Goal: Task Accomplishment & Management: Use online tool/utility

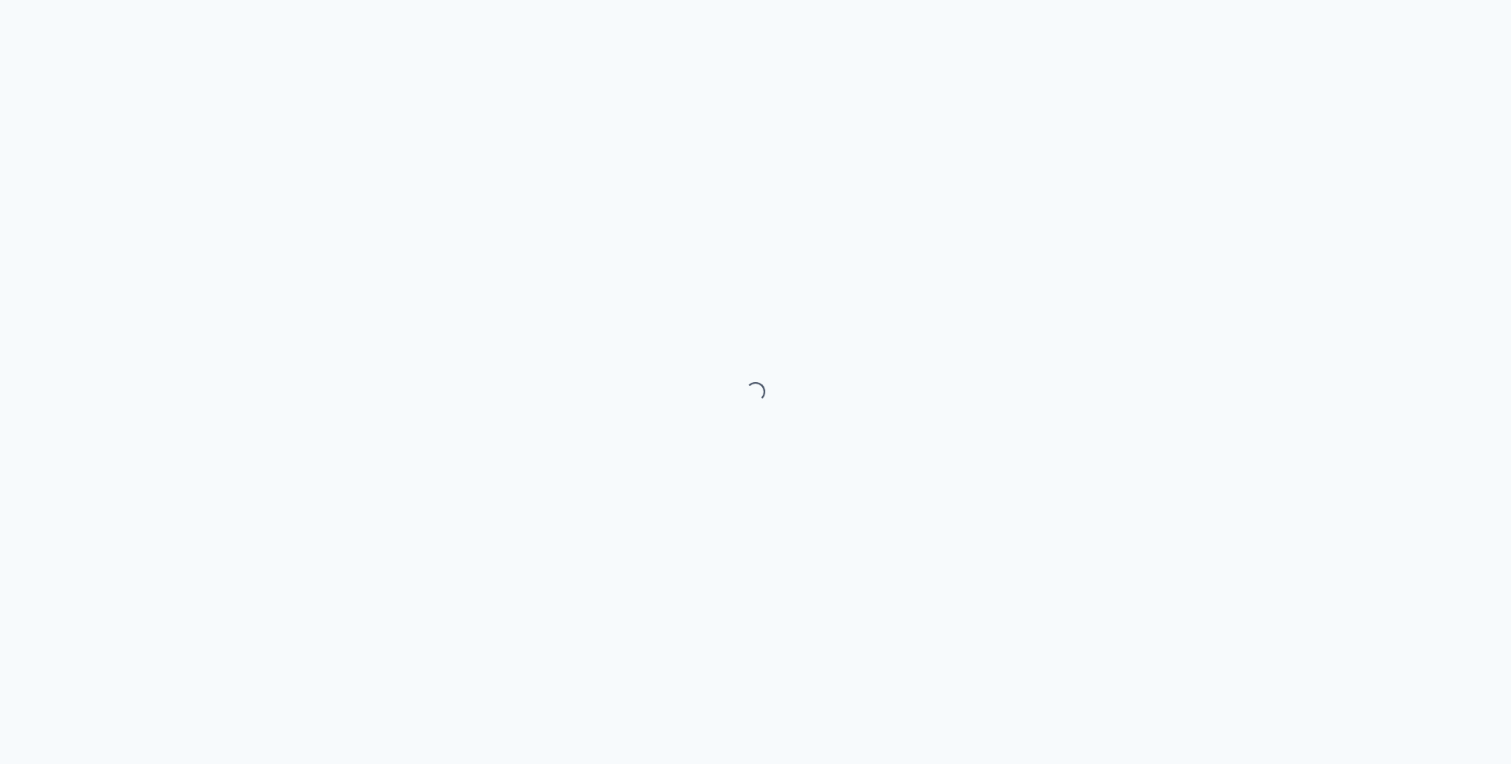
select select "month"
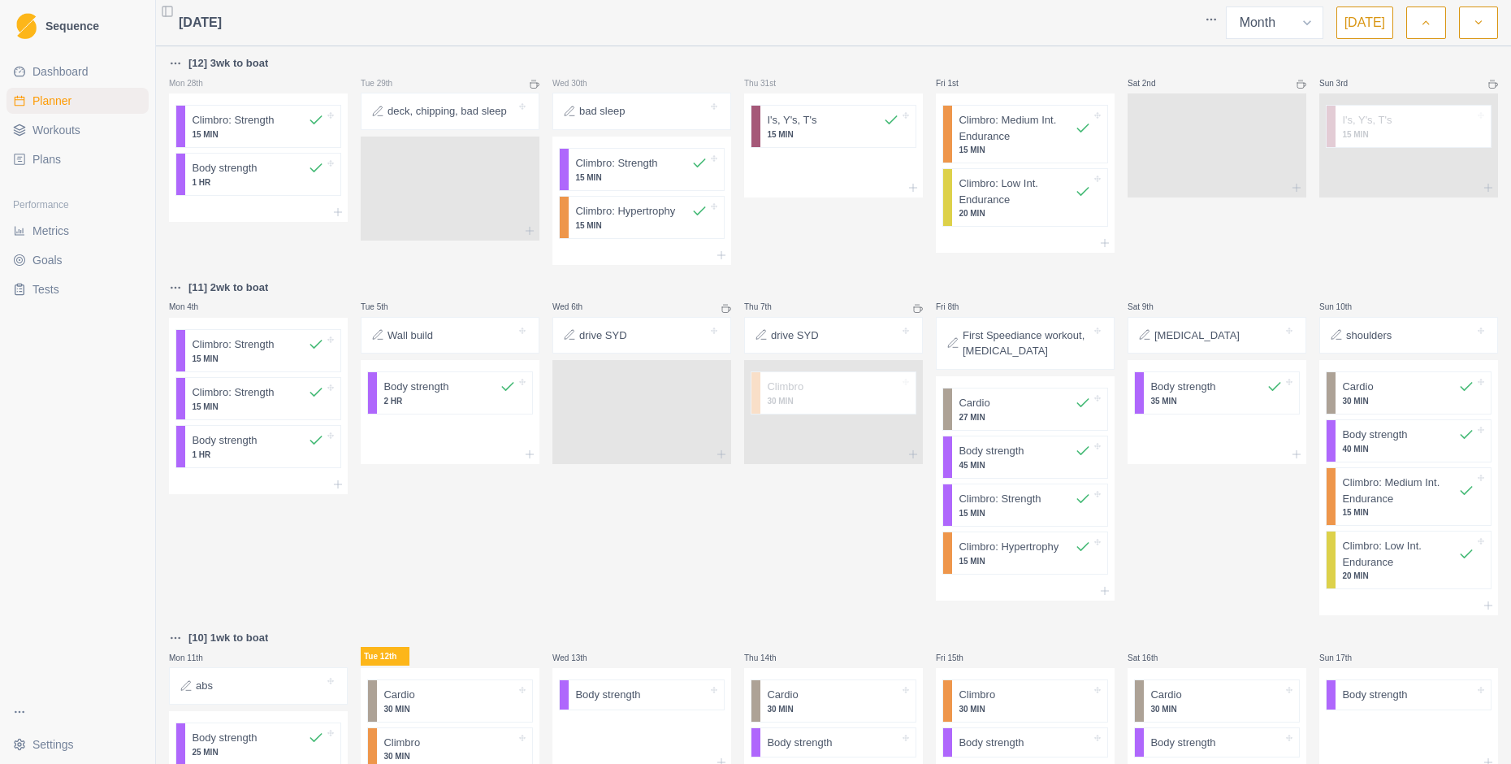
scroll to position [489, 0]
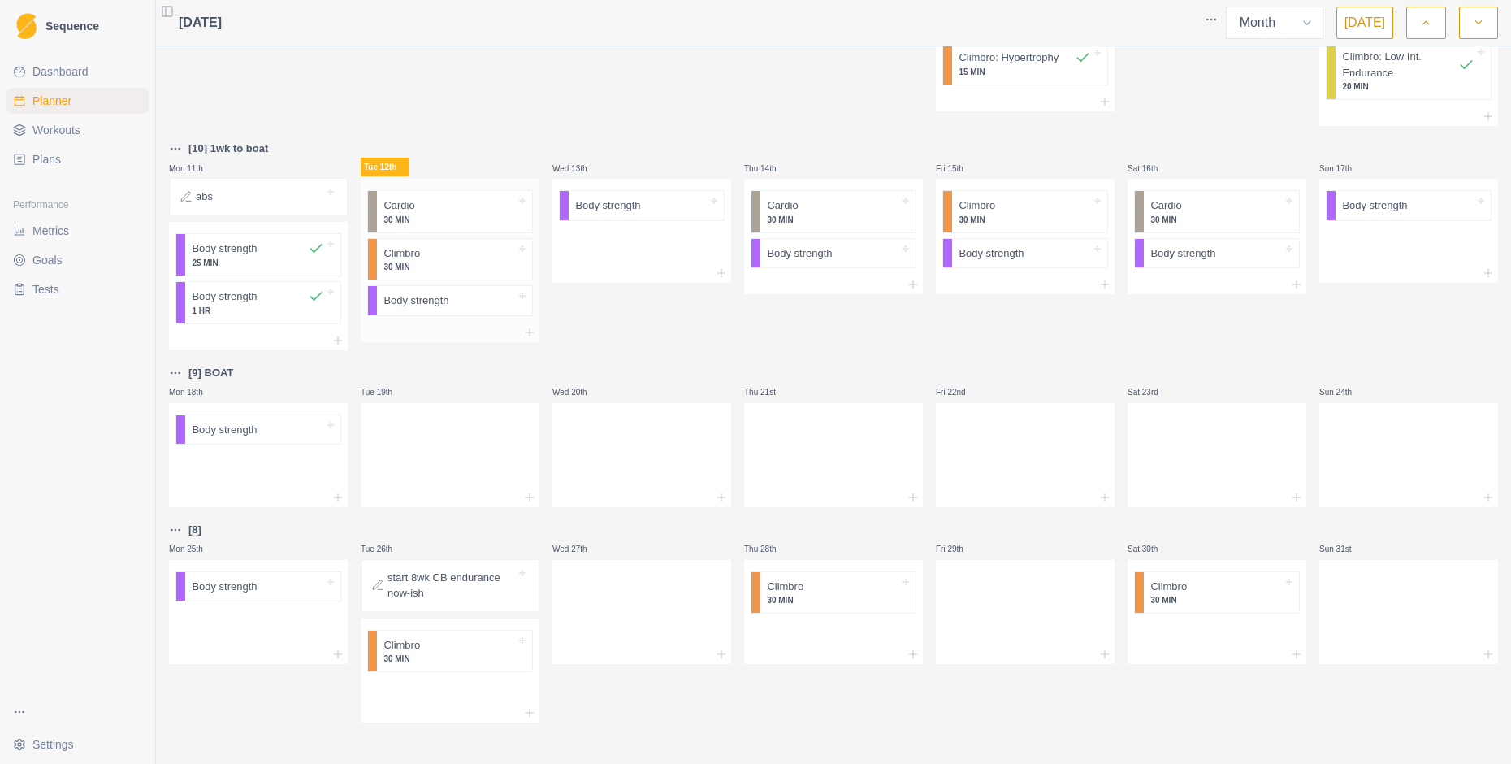
click at [434, 332] on div at bounding box center [450, 333] width 179 height 20
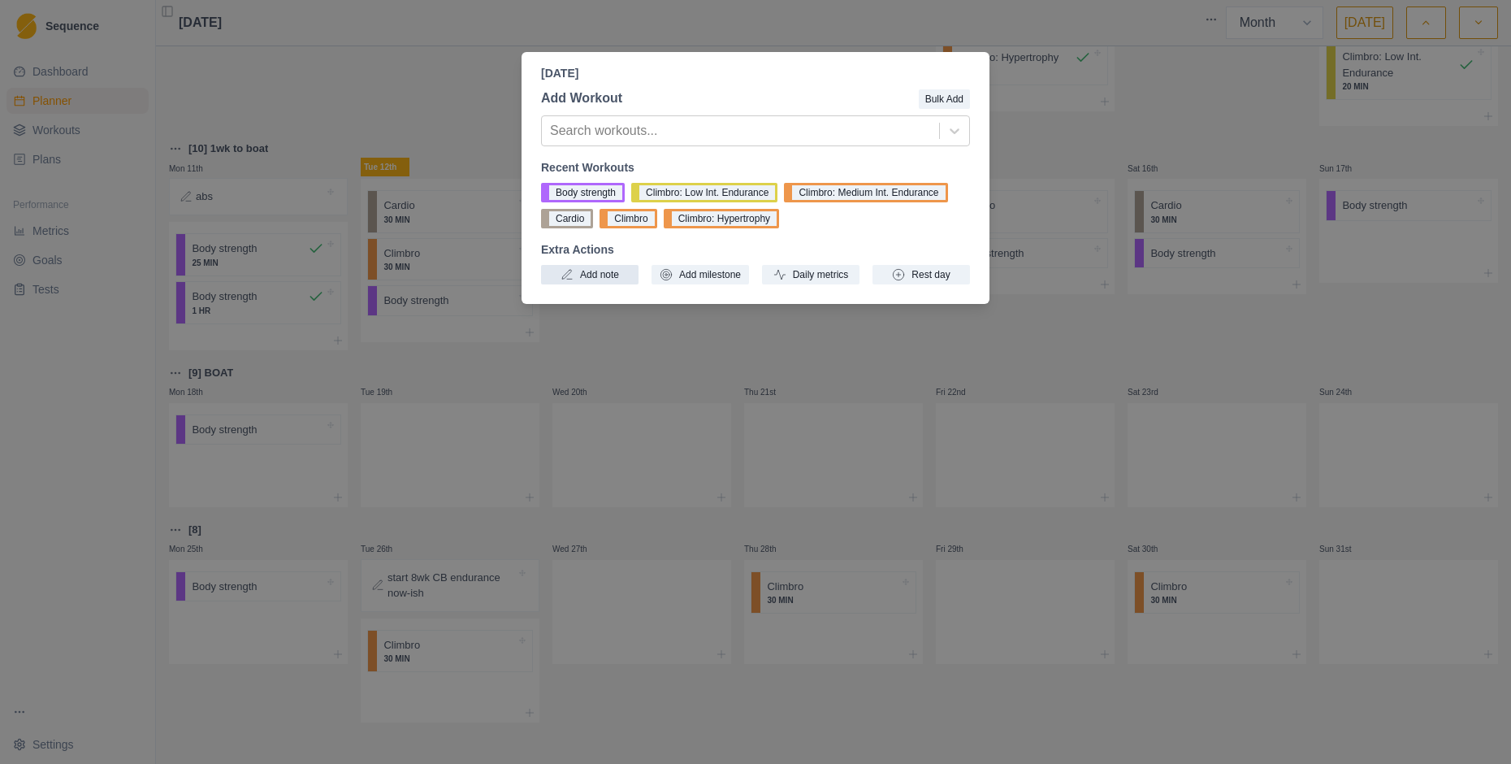
click at [609, 274] on button "Add note" at bounding box center [590, 275] width 98 height 20
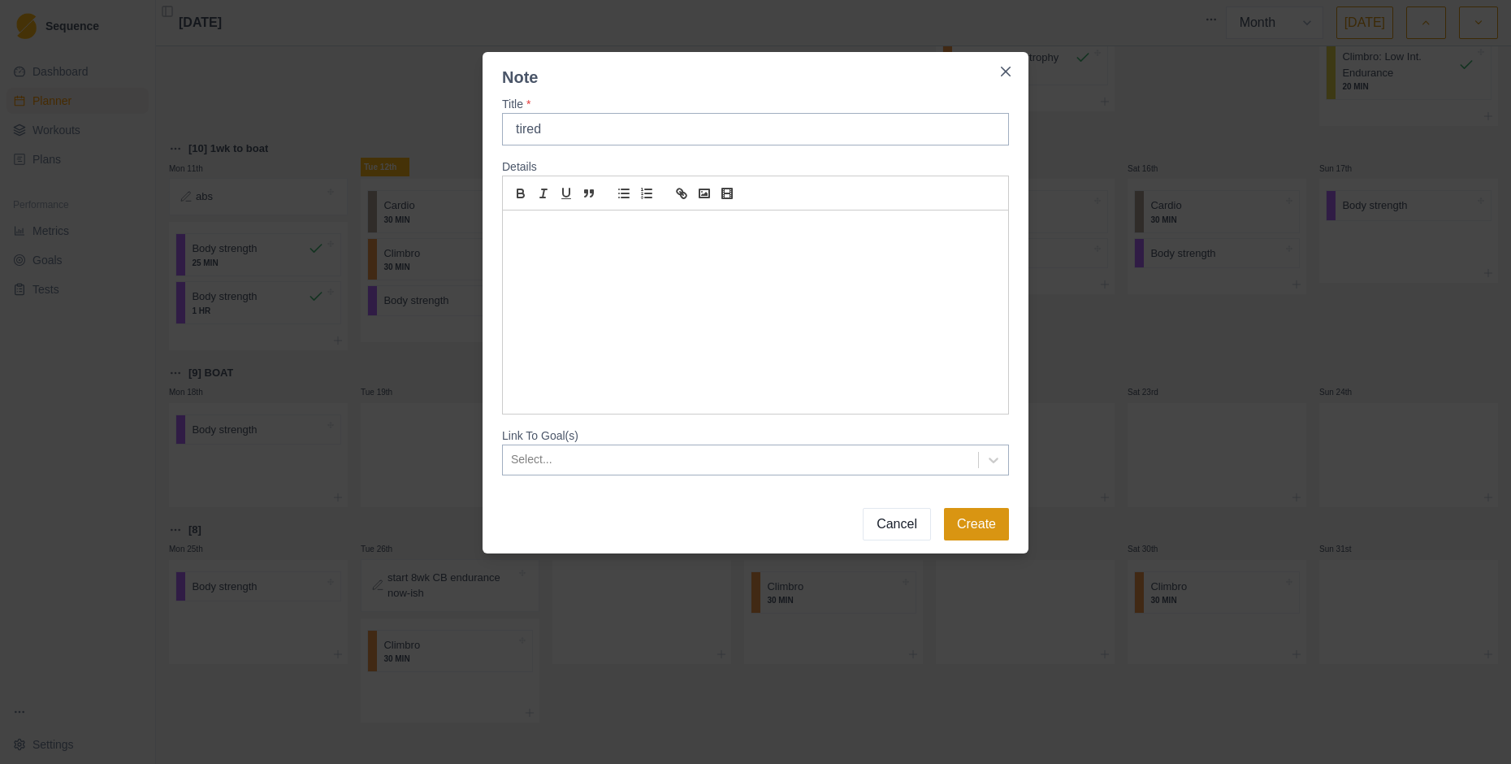
type input "tired"
click at [988, 524] on button "Create" at bounding box center [976, 524] width 65 height 33
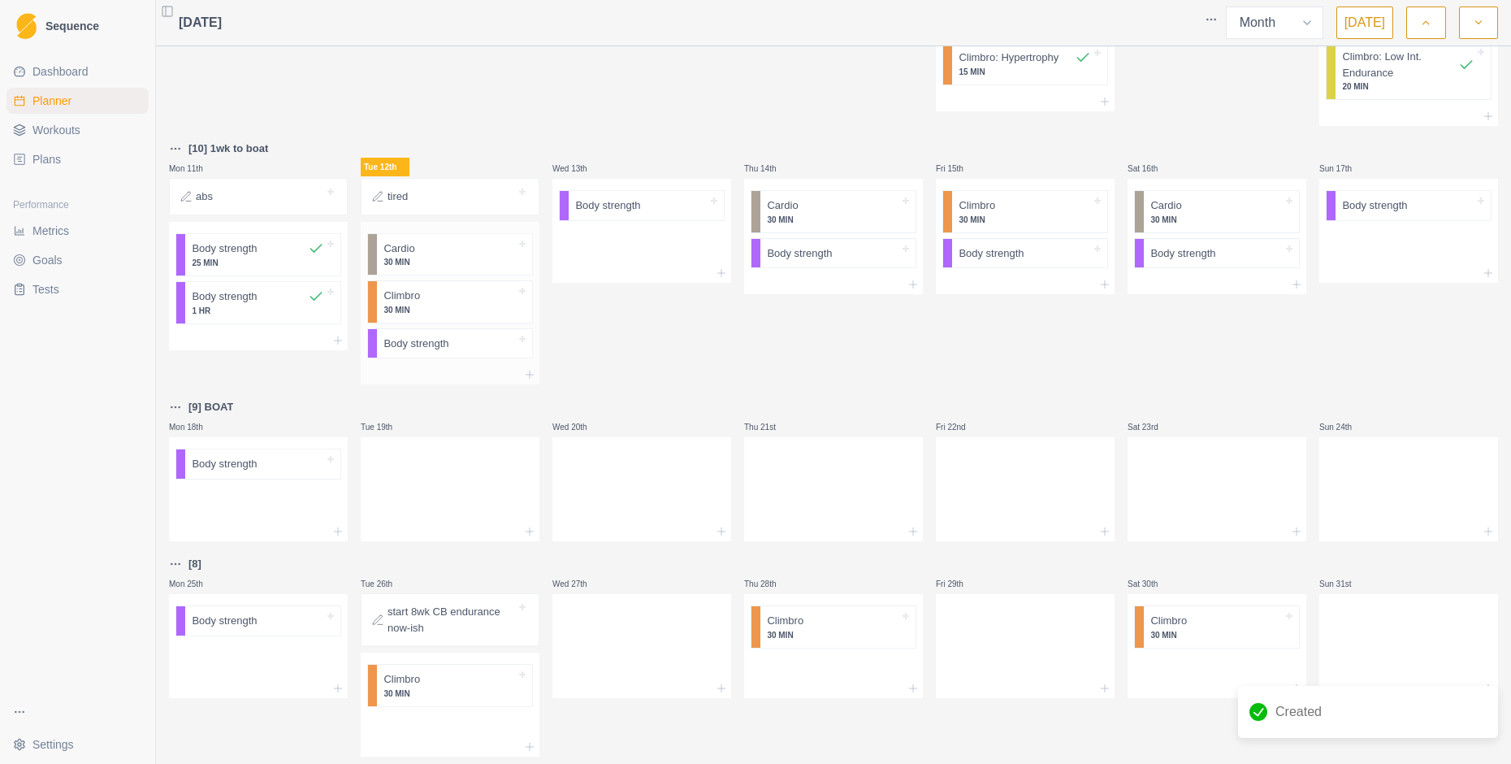
click at [430, 372] on div at bounding box center [450, 375] width 179 height 20
type input "st"
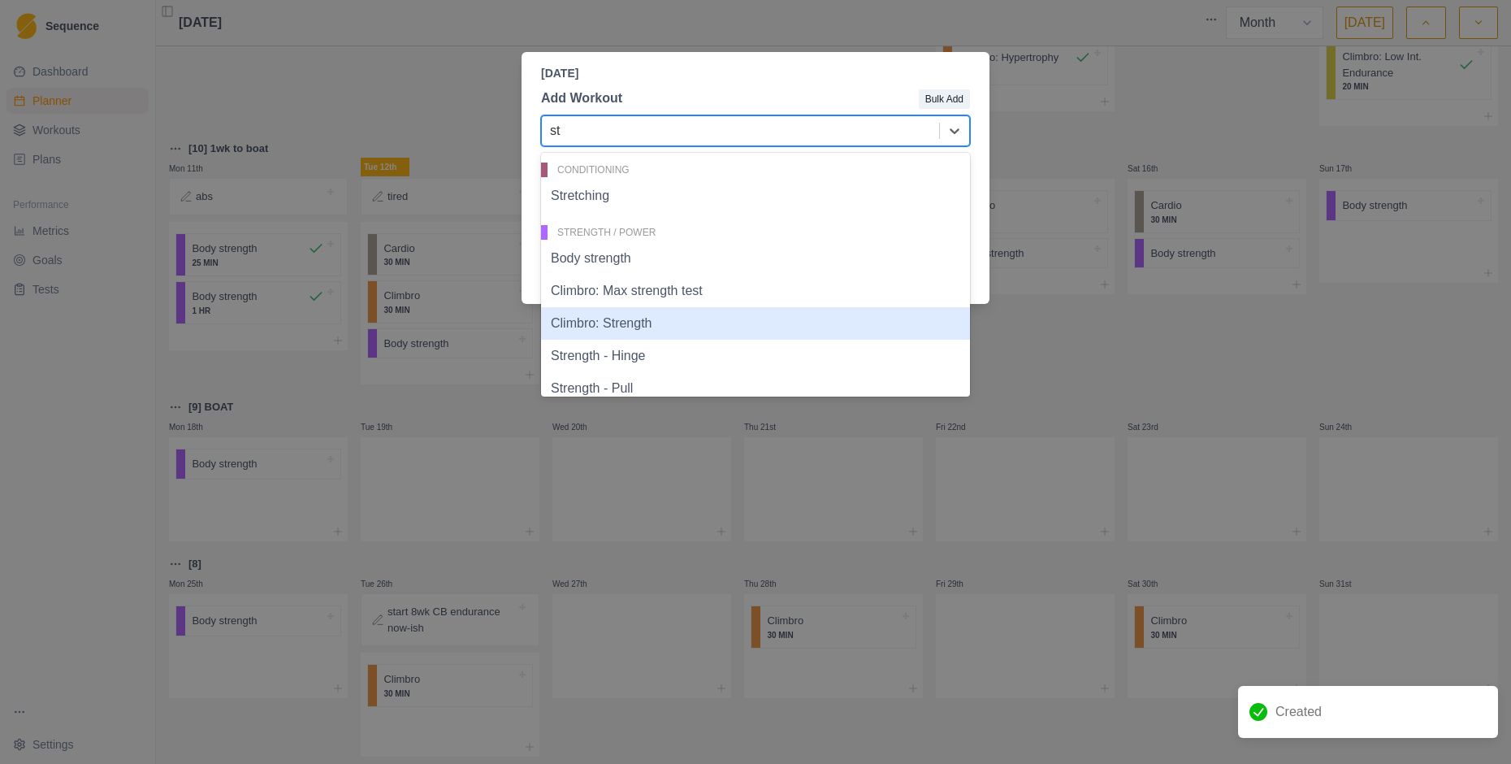
click at [601, 324] on div "Climbro: Strength" at bounding box center [755, 323] width 429 height 33
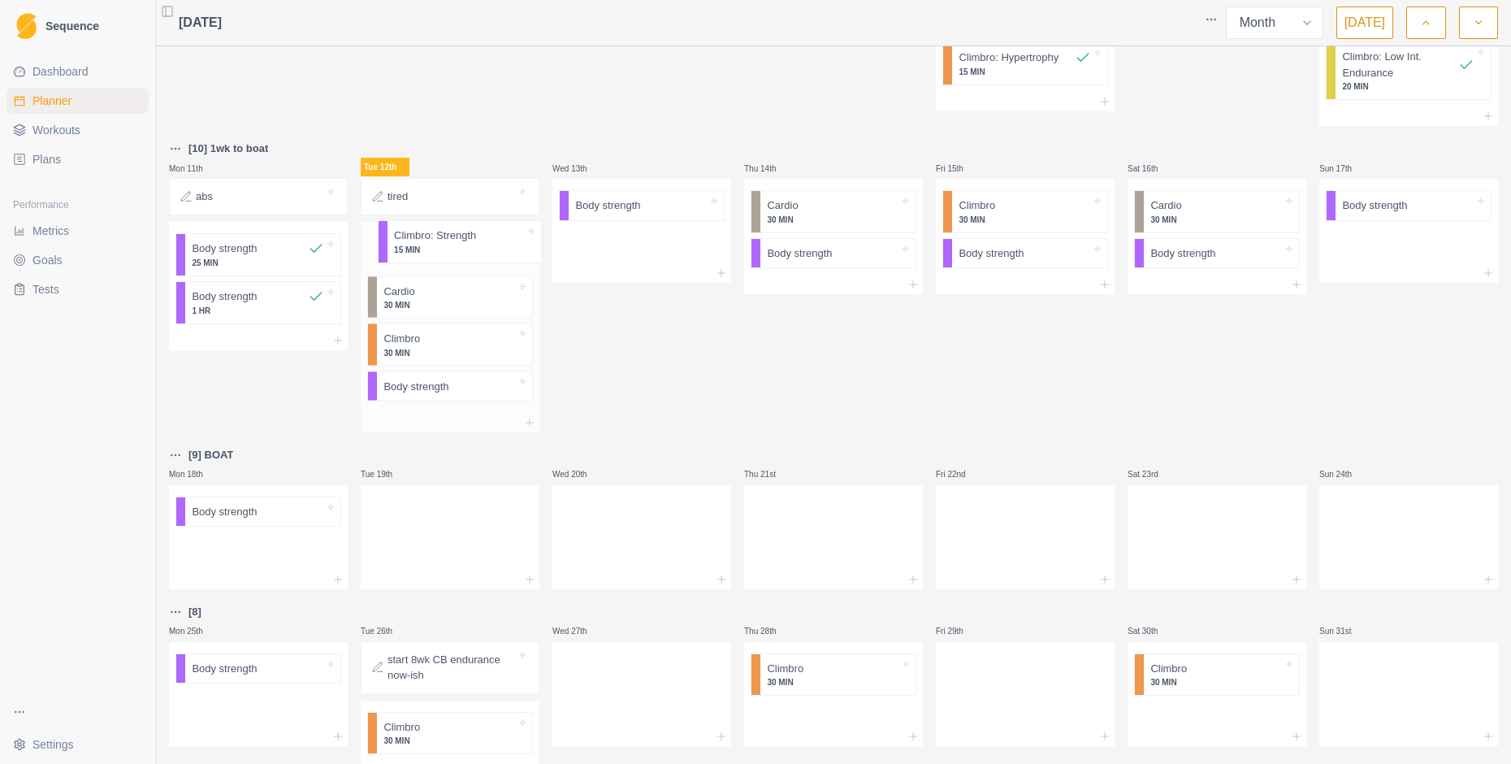
drag, startPoint x: 416, startPoint y: 390, endPoint x: 428, endPoint y: 245, distance: 145.2
click at [428, 245] on div "Cardio 30 MIN Climbro 30 MIN Body strength Climbro: Strength 15 MIN" at bounding box center [450, 317] width 179 height 191
click at [417, 246] on p "Climbro: Strength" at bounding box center [425, 249] width 82 height 16
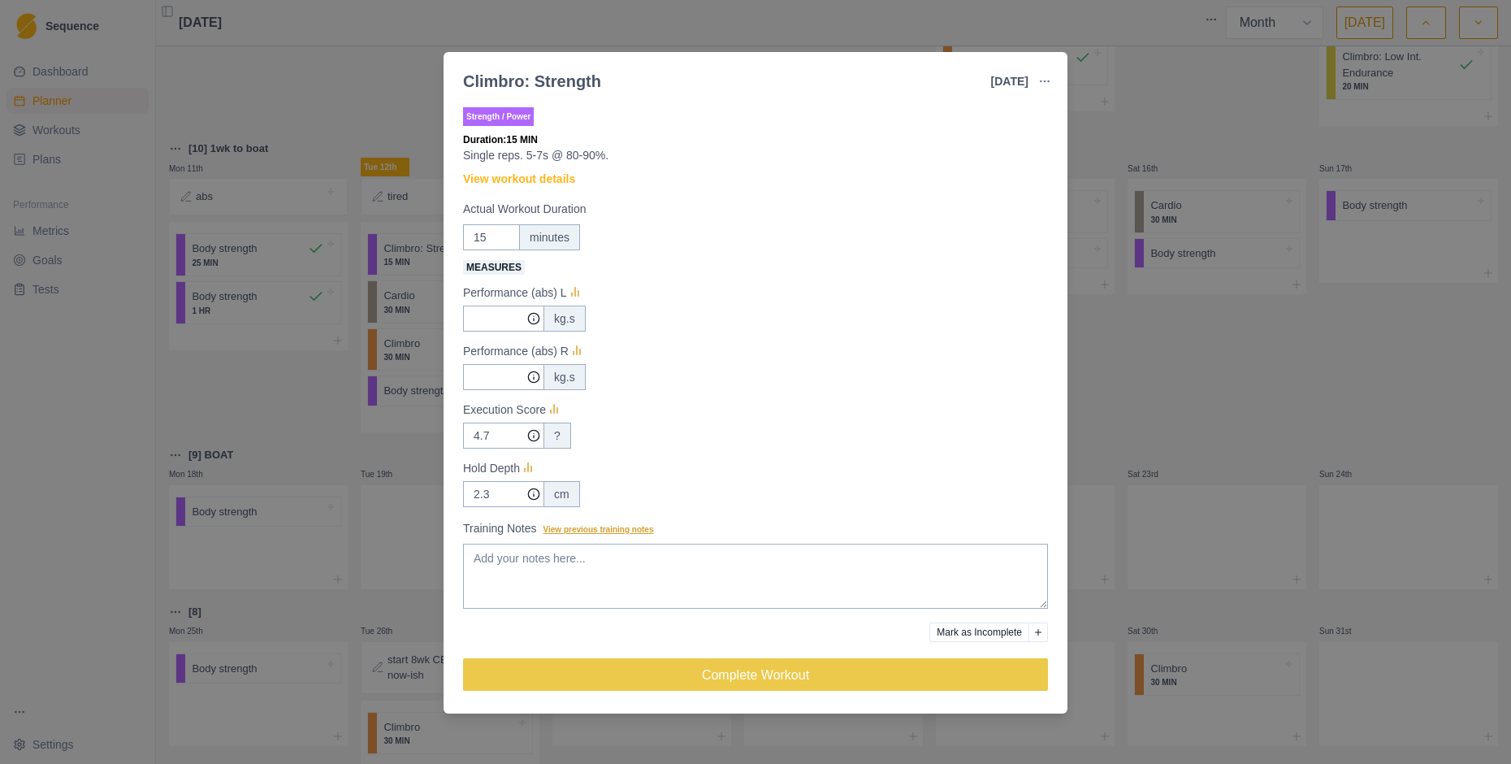
click at [615, 534] on span "View previous training notes" at bounding box center [599, 529] width 111 height 9
click at [615, 544] on textarea "Training Notes View previous training notes" at bounding box center [755, 576] width 585 height 65
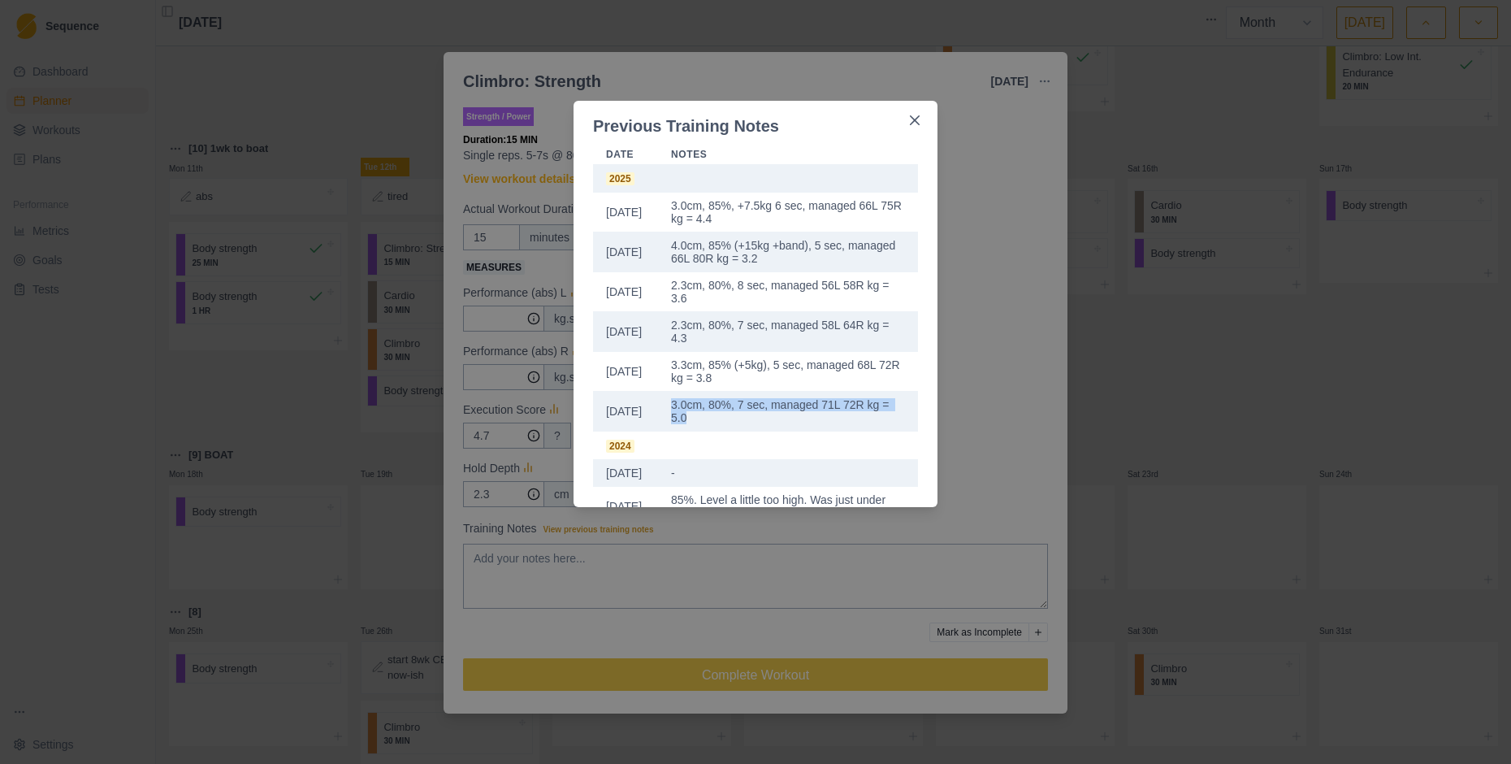
drag, startPoint x: 705, startPoint y: 419, endPoint x: 671, endPoint y: 409, distance: 35.0
click at [671, 409] on td "3.0cm, 80%, 7 sec, managed 71L 72R kg = 5.0" at bounding box center [788, 412] width 260 height 40
copy td "3.0cm, 80%, 7 sec, managed 71L 72R kg = 5.0"
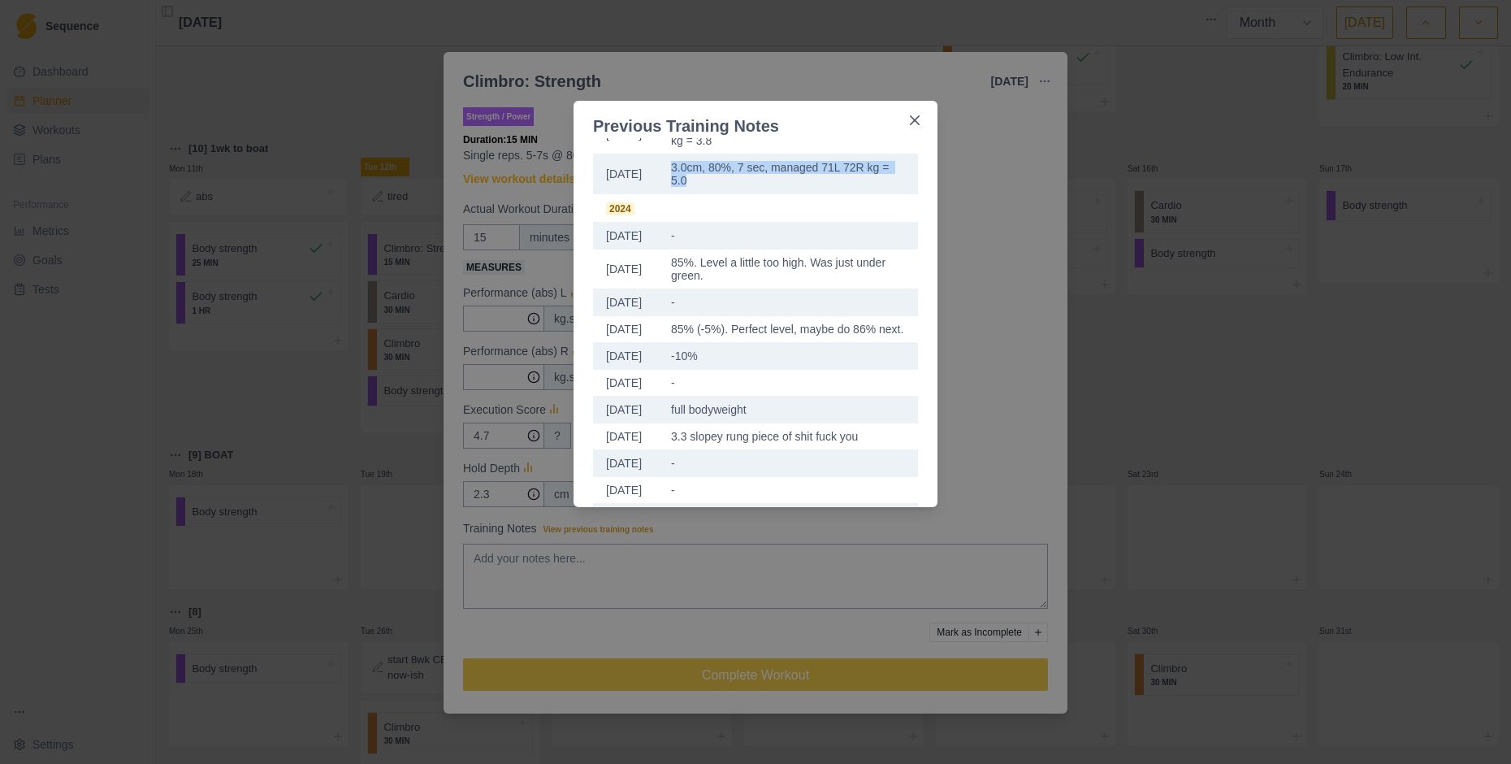
scroll to position [252, 0]
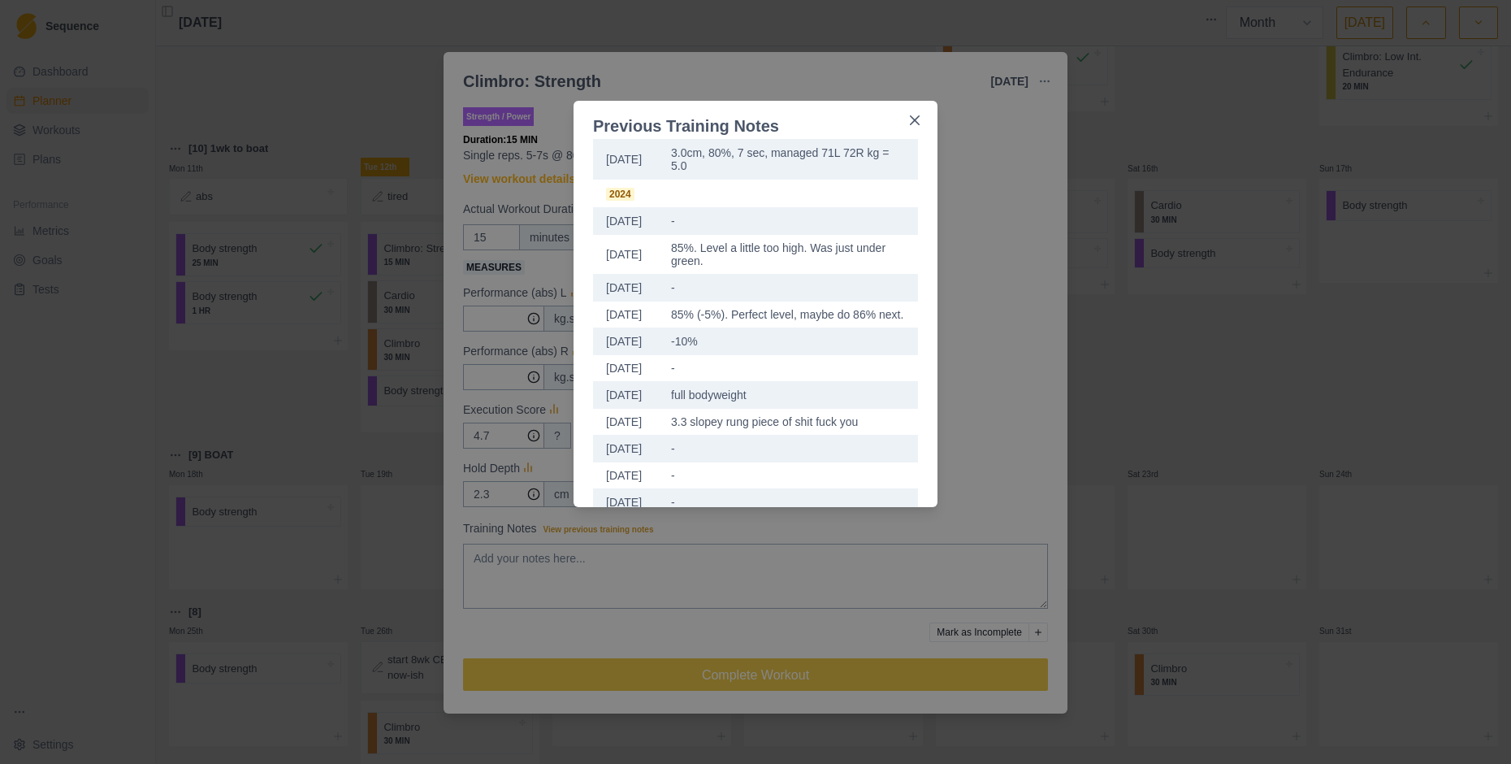
click at [605, 579] on div "Previous Training Notes Date Notes [DATE] 3.0cm, 85%, +7.5kg 6 sec, managed 66L…" at bounding box center [755, 382] width 1511 height 764
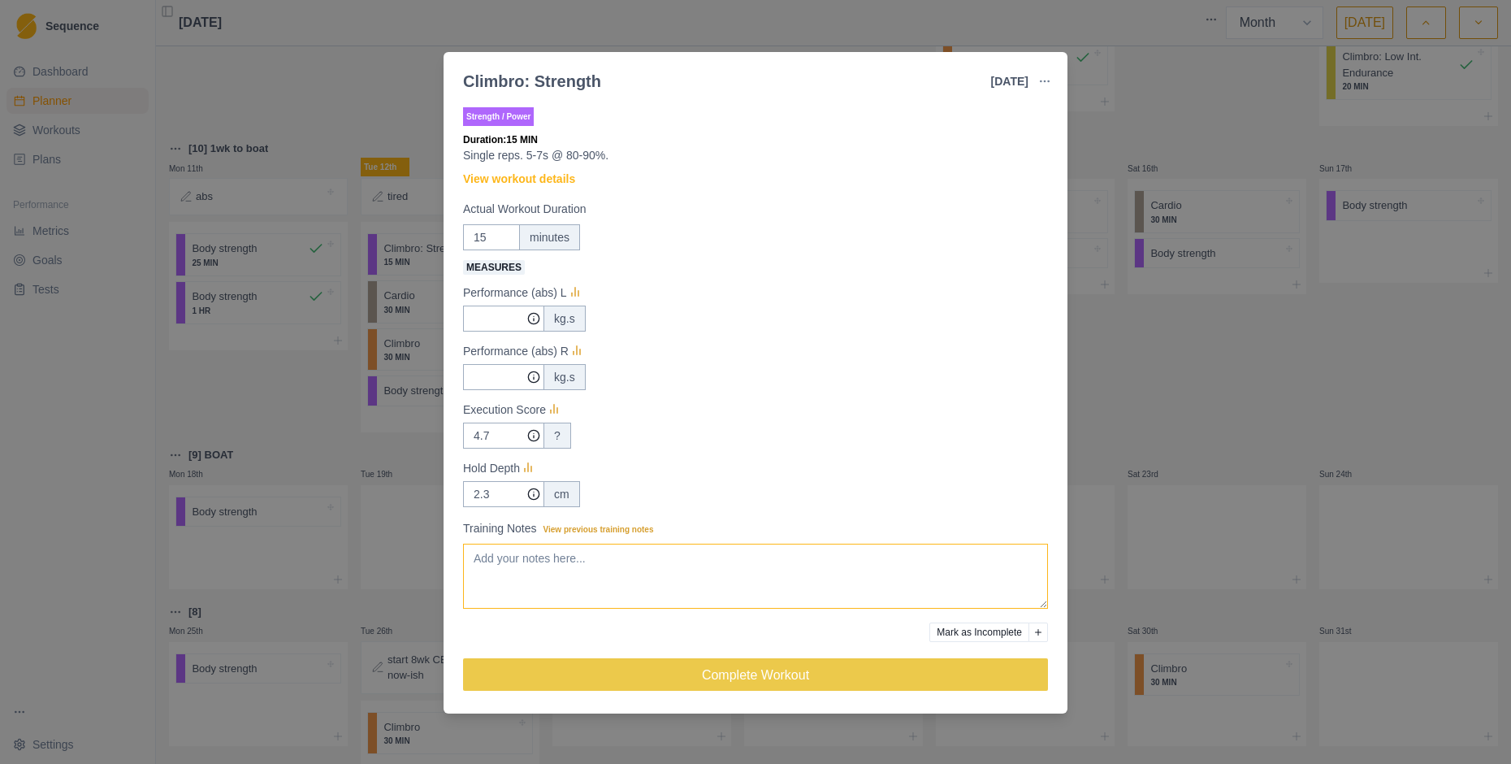
click at [568, 574] on textarea "Training Notes View previous training notes" at bounding box center [755, 576] width 585 height 65
paste textarea "3.0cm, 80%, 7 sec, managed 71L 72R kg = 5.0"
type textarea "3.0cm, 80%, 7 sec, managed 71L 72R kg = 5.0"
drag, startPoint x: 496, startPoint y: 497, endPoint x: 460, endPoint y: 490, distance: 36.5
drag, startPoint x: 495, startPoint y: 496, endPoint x: 461, endPoint y: 491, distance: 34.5
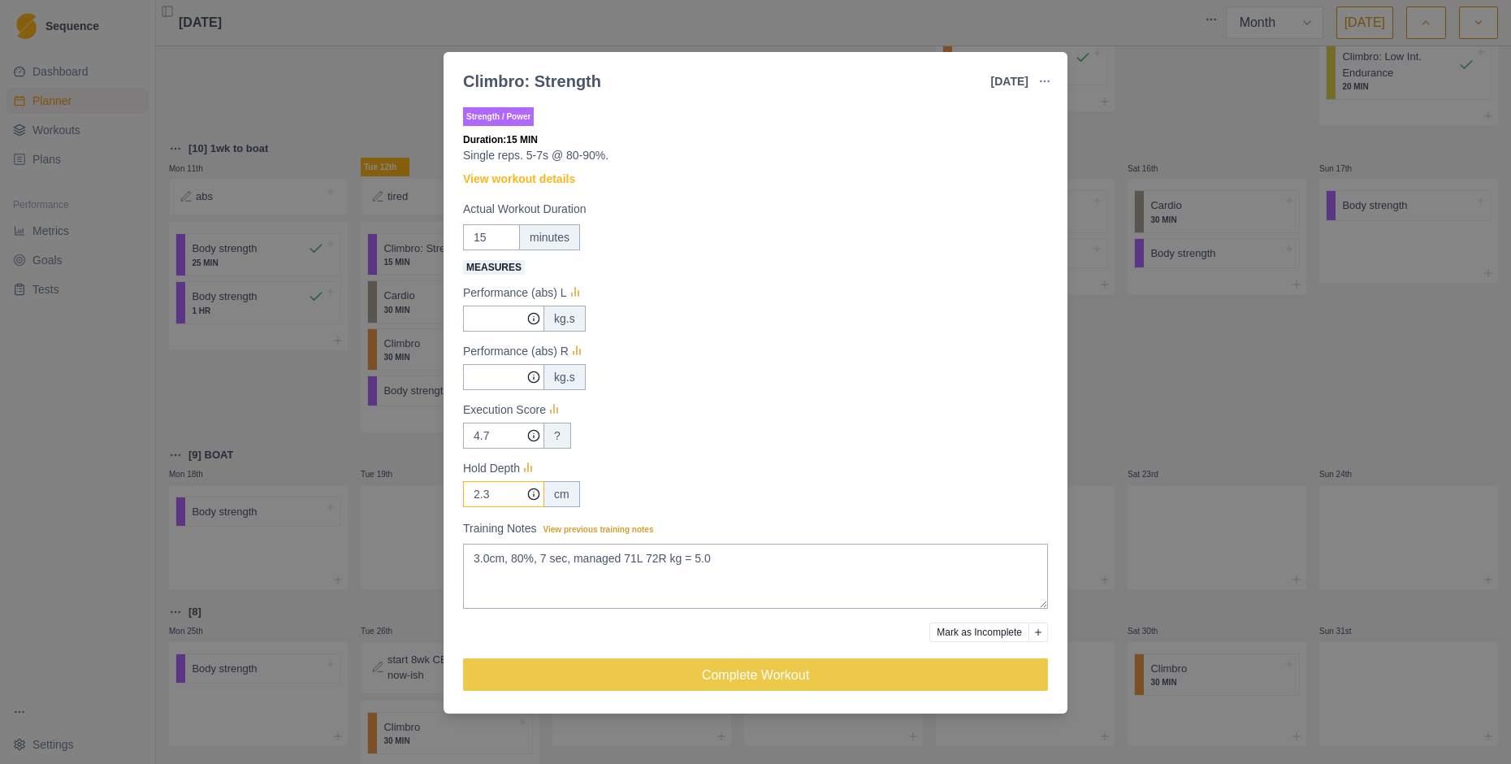
click at [461, 491] on div "Strength / Power Duration: 15 MIN Single reps. 5-7s @ 80-90%. View workout deta…" at bounding box center [756, 406] width 624 height 616
type input "3"
click at [750, 566] on textarea "3.0cm, 80%, 7 sec, managed 71L 72R kg = 5.0" at bounding box center [755, 576] width 585 height 65
type textarea "3.0cm, 80%, 7 sec, managed 68L 70R kg = 4.6 (suspected issue with L side of boa…"
click at [505, 332] on input "4.7" at bounding box center [503, 319] width 81 height 26
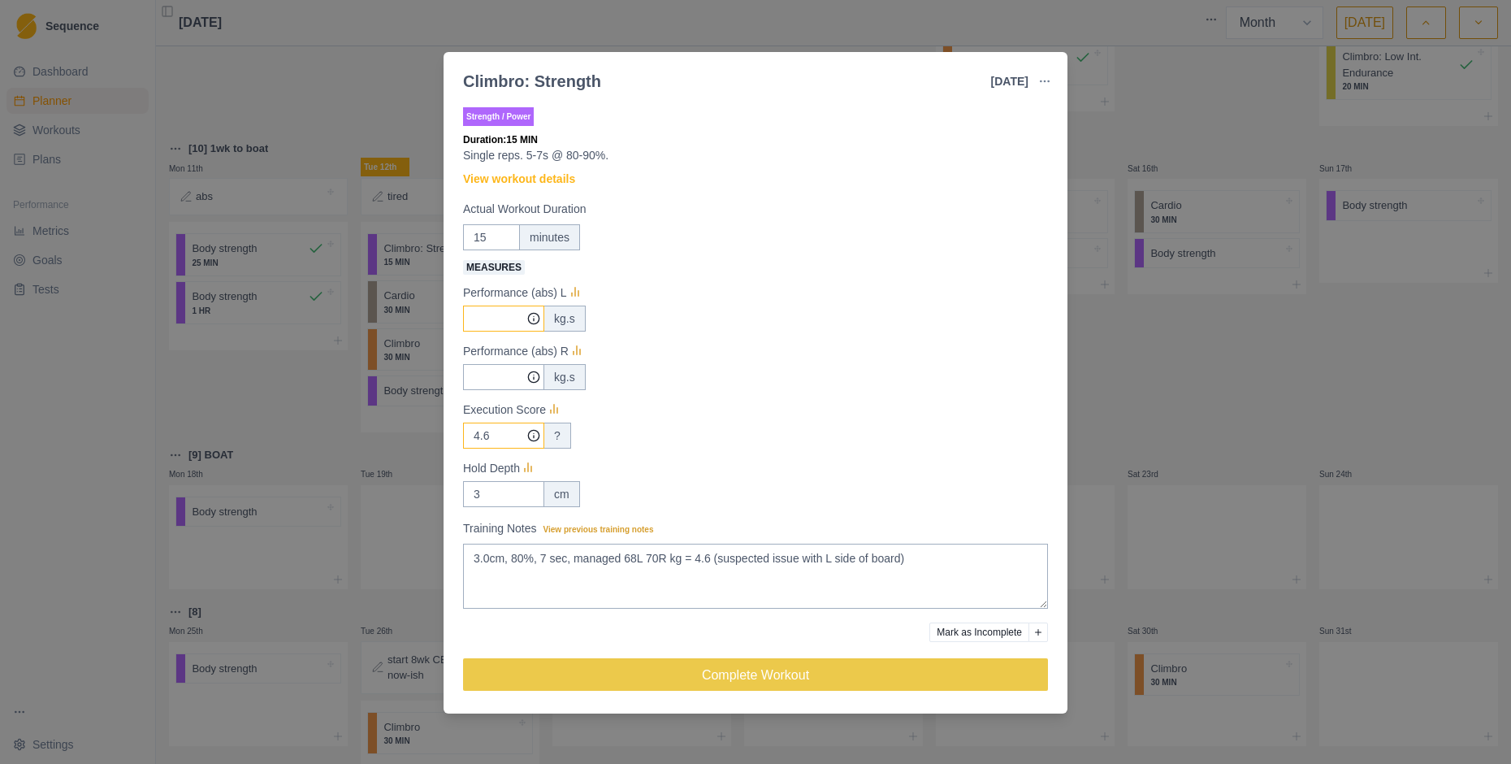
type input "4.6"
click at [493, 318] on input "Measures" at bounding box center [503, 319] width 81 height 26
type input "2856"
click at [479, 332] on input "Measures" at bounding box center [503, 319] width 81 height 26
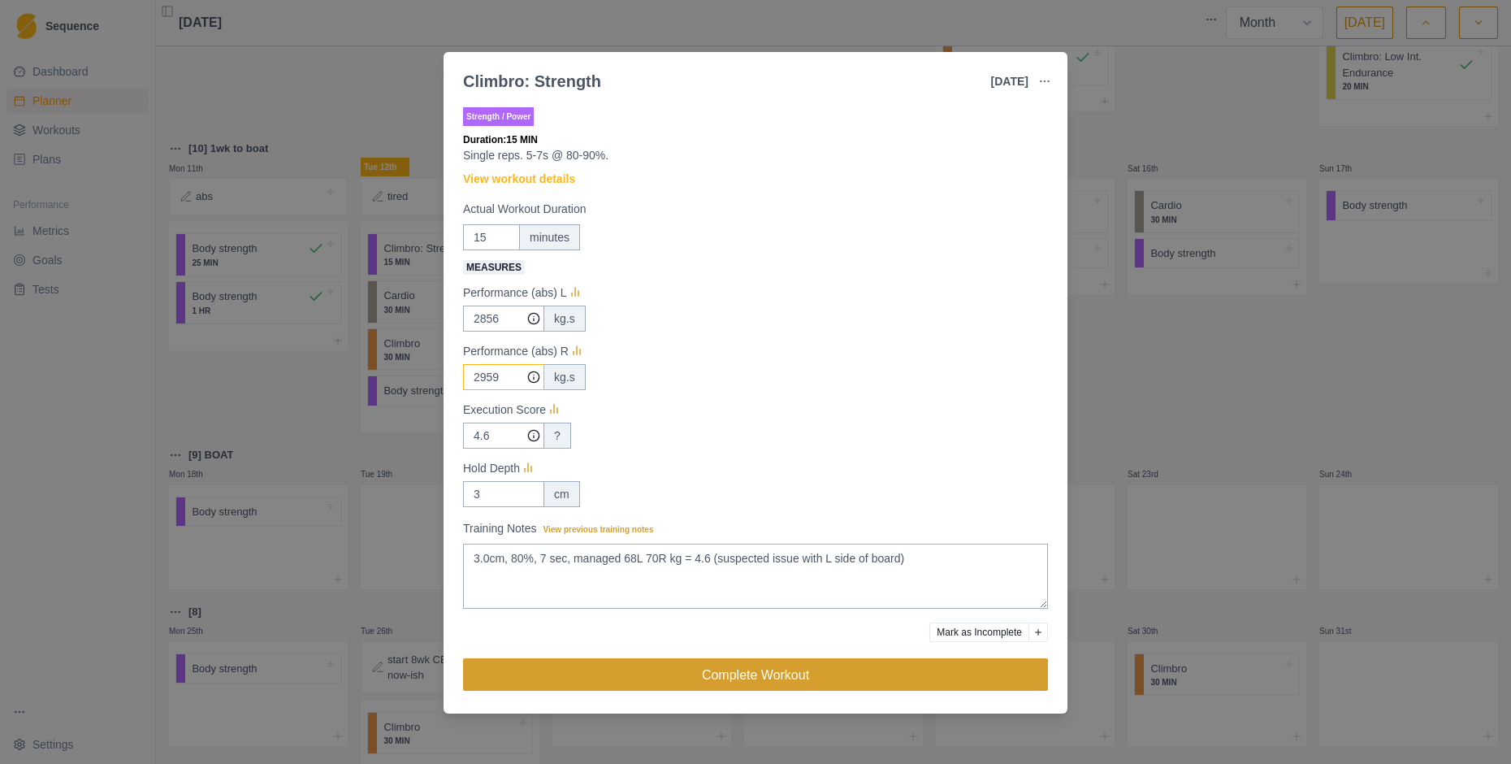
type input "2959"
click at [764, 674] on button "Complete Workout" at bounding box center [755, 674] width 585 height 33
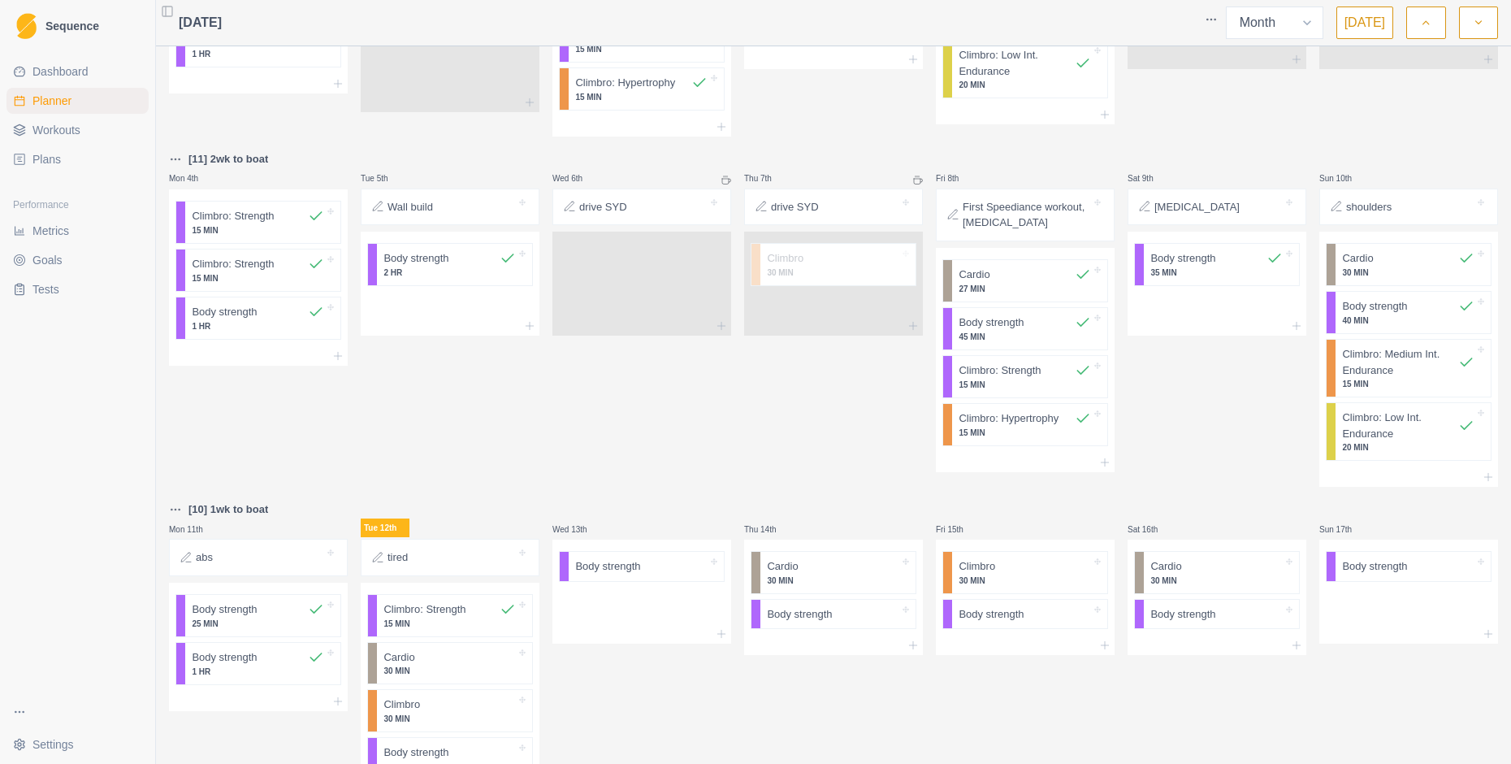
scroll to position [462, 0]
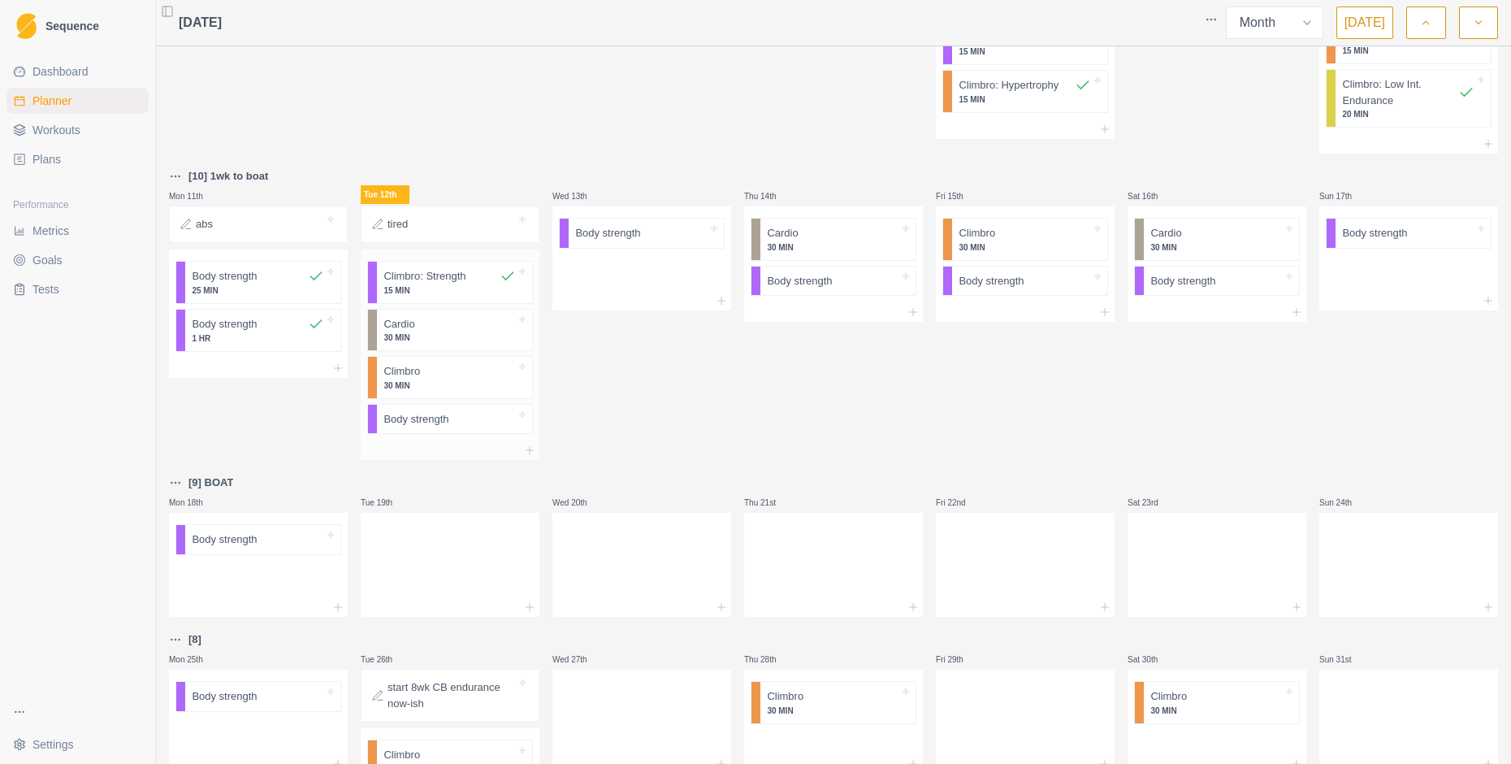
click at [442, 452] on div at bounding box center [450, 450] width 179 height 20
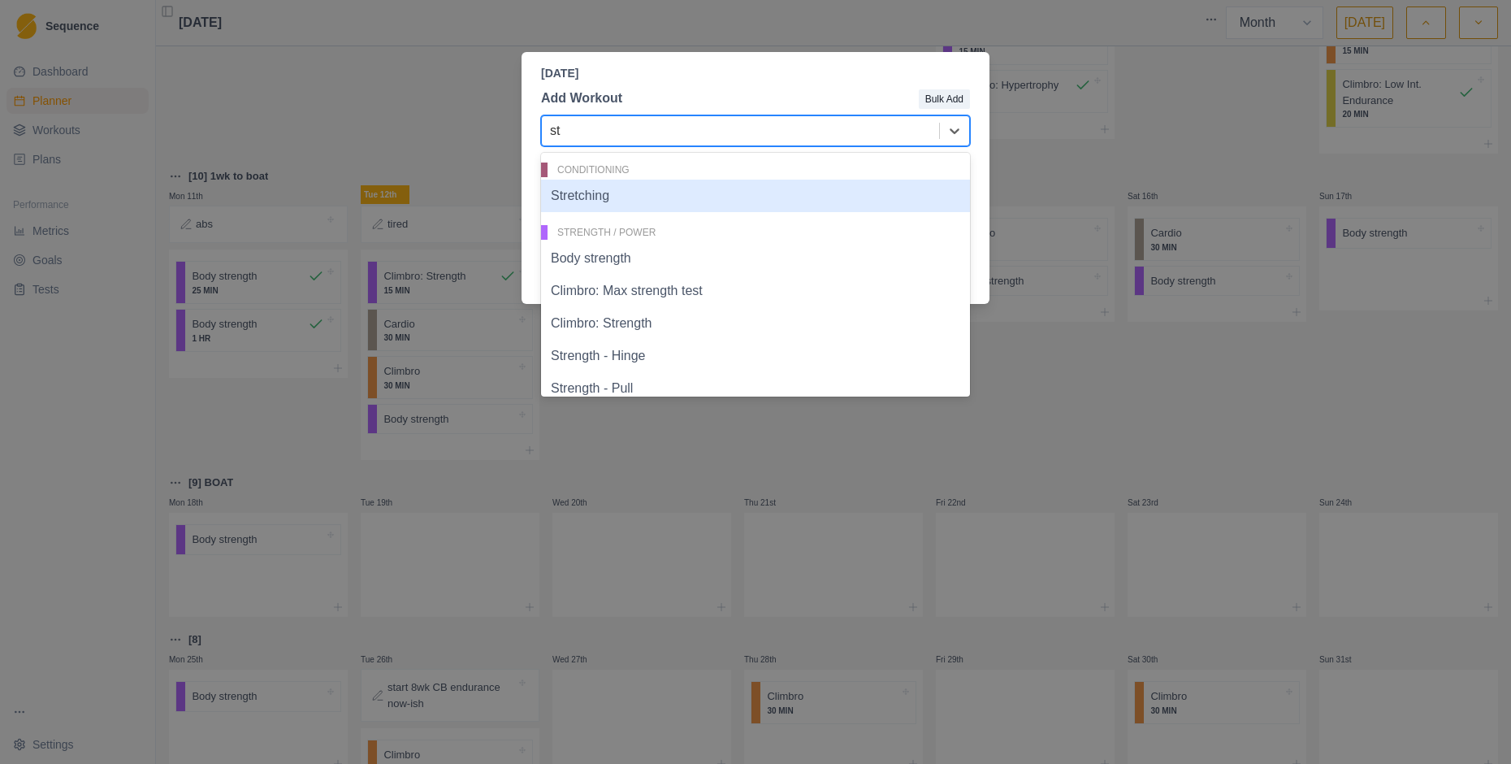
type input "str"
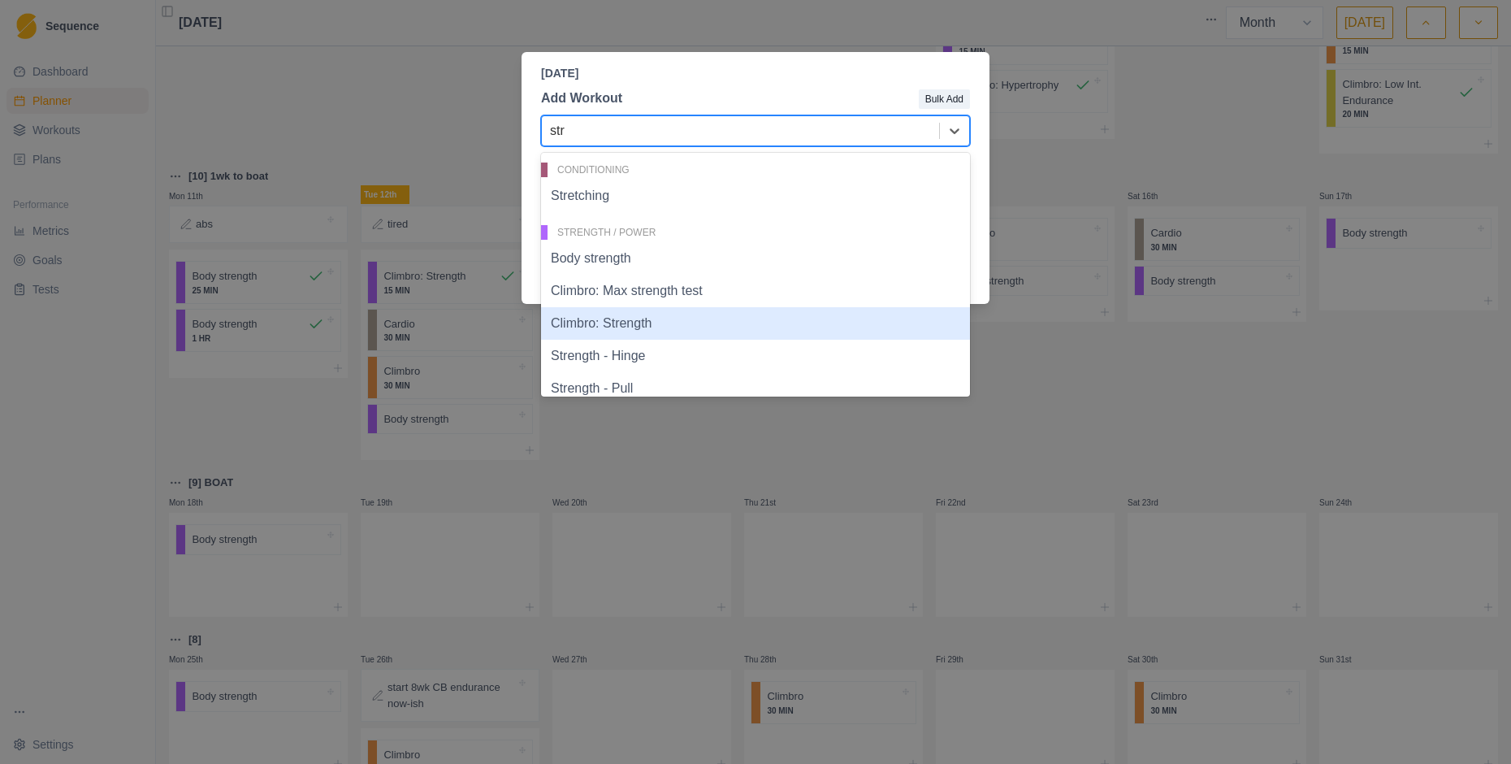
click at [618, 332] on div "Climbro: Strength" at bounding box center [755, 323] width 429 height 33
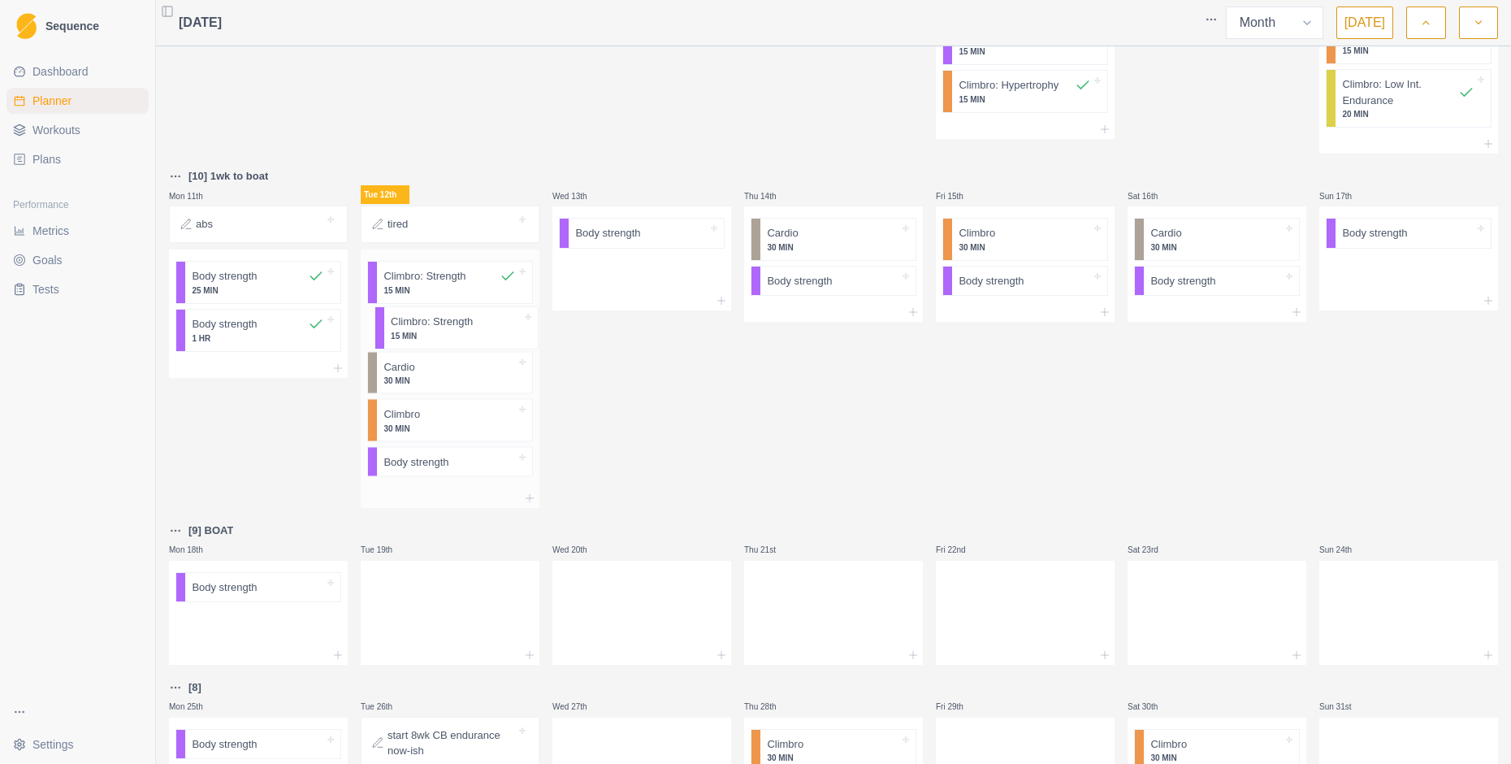
drag, startPoint x: 436, startPoint y: 462, endPoint x: 445, endPoint y: 325, distance: 137.6
click at [445, 325] on div "Climbro: Strength 15 MIN Cardio 30 MIN Climbro 30 MIN Body strength Climbro: St…" at bounding box center [450, 368] width 179 height 239
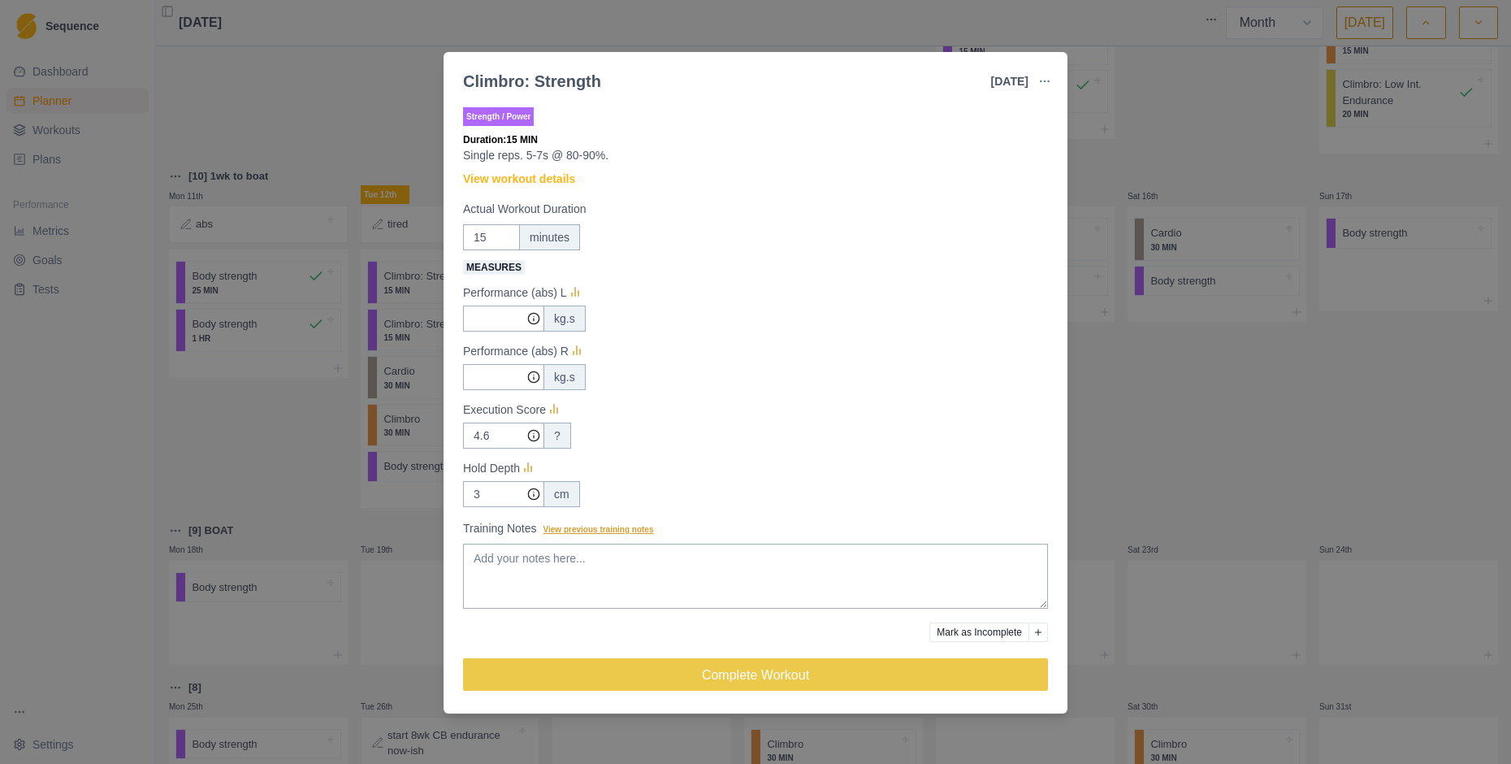
click at [644, 530] on span "View previous training notes" at bounding box center [599, 529] width 111 height 9
click at [644, 544] on textarea "Training Notes View previous training notes" at bounding box center [755, 576] width 585 height 65
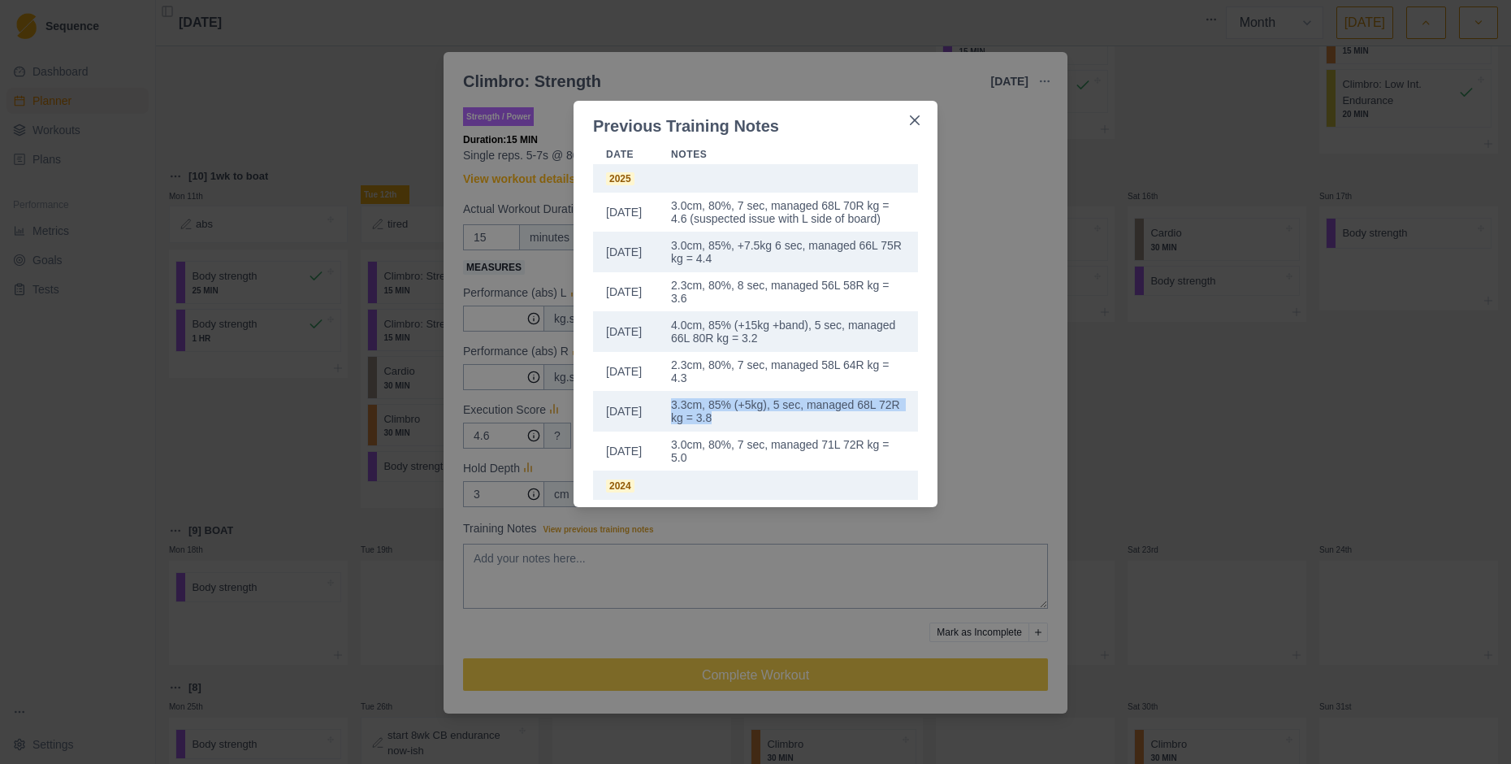
drag, startPoint x: 752, startPoint y: 432, endPoint x: 674, endPoint y: 419, distance: 79.2
click at [674, 419] on td "3.3cm, 85% (+5kg), 5 sec, managed 68L 72R kg = 3.8" at bounding box center [788, 412] width 260 height 40
copy td "3.3cm, 85% (+5kg), 5 sec, managed 68L 72R kg = 3.8"
click at [528, 402] on div "Previous Training Notes Date Notes [DATE] 3.0cm, 80%, 7 sec, managed 68L 70R kg…" at bounding box center [755, 382] width 1511 height 764
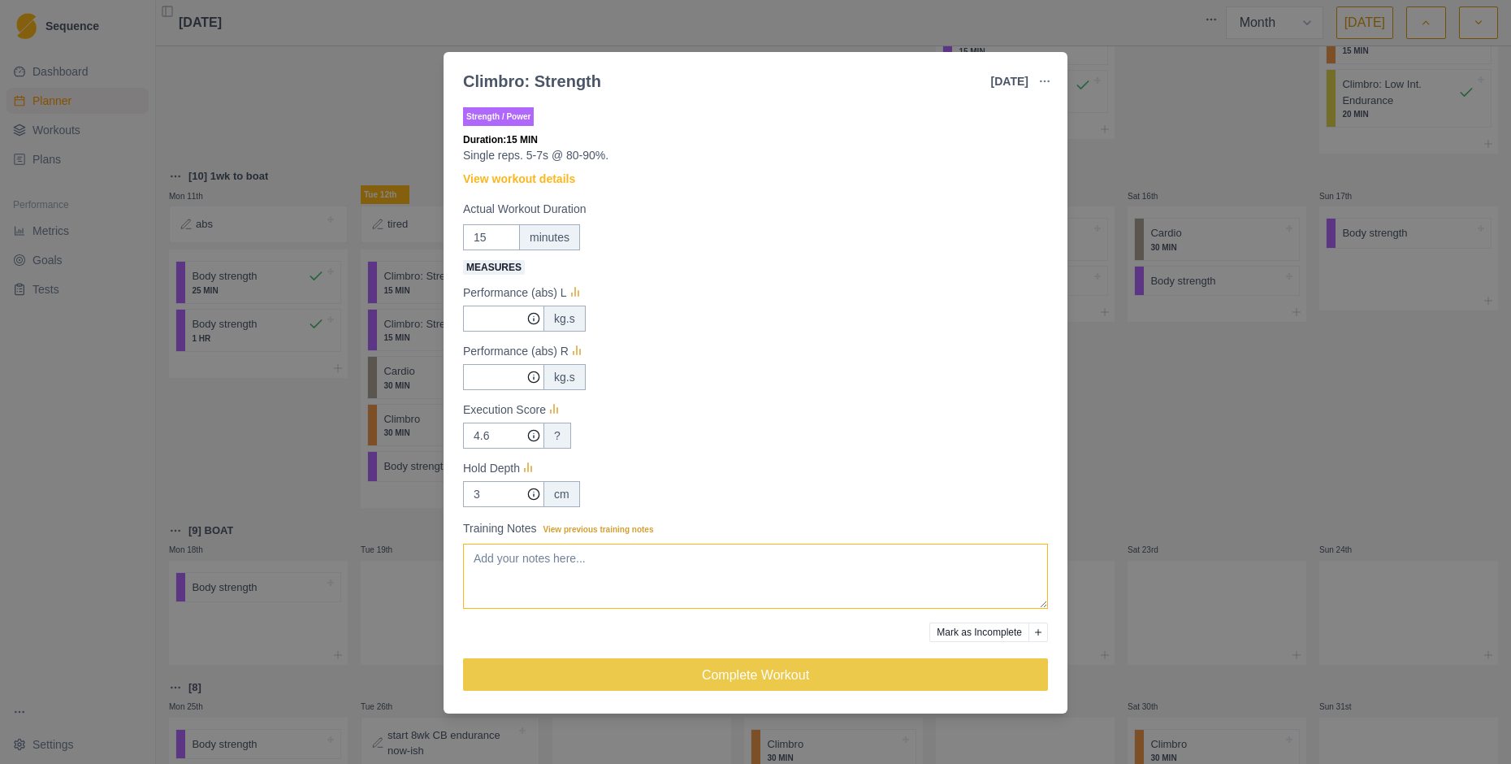
click at [518, 573] on textarea "Training Notes View previous training notes" at bounding box center [755, 576] width 585 height 65
paste textarea "3.3cm, 85% (+5kg), 5 sec, managed 68L 72R kg = 3.8"
click at [524, 560] on textarea "3.3cm, 85% (+5kg), 5 sec, managed 68L 72R kg = 3.8" at bounding box center [755, 576] width 585 height 65
type textarea "3.3cm, 90% (+10kg), 4 sec, managed 69L 73R kg = 3.6"
click at [501, 314] on input "Measures" at bounding box center [503, 319] width 81 height 26
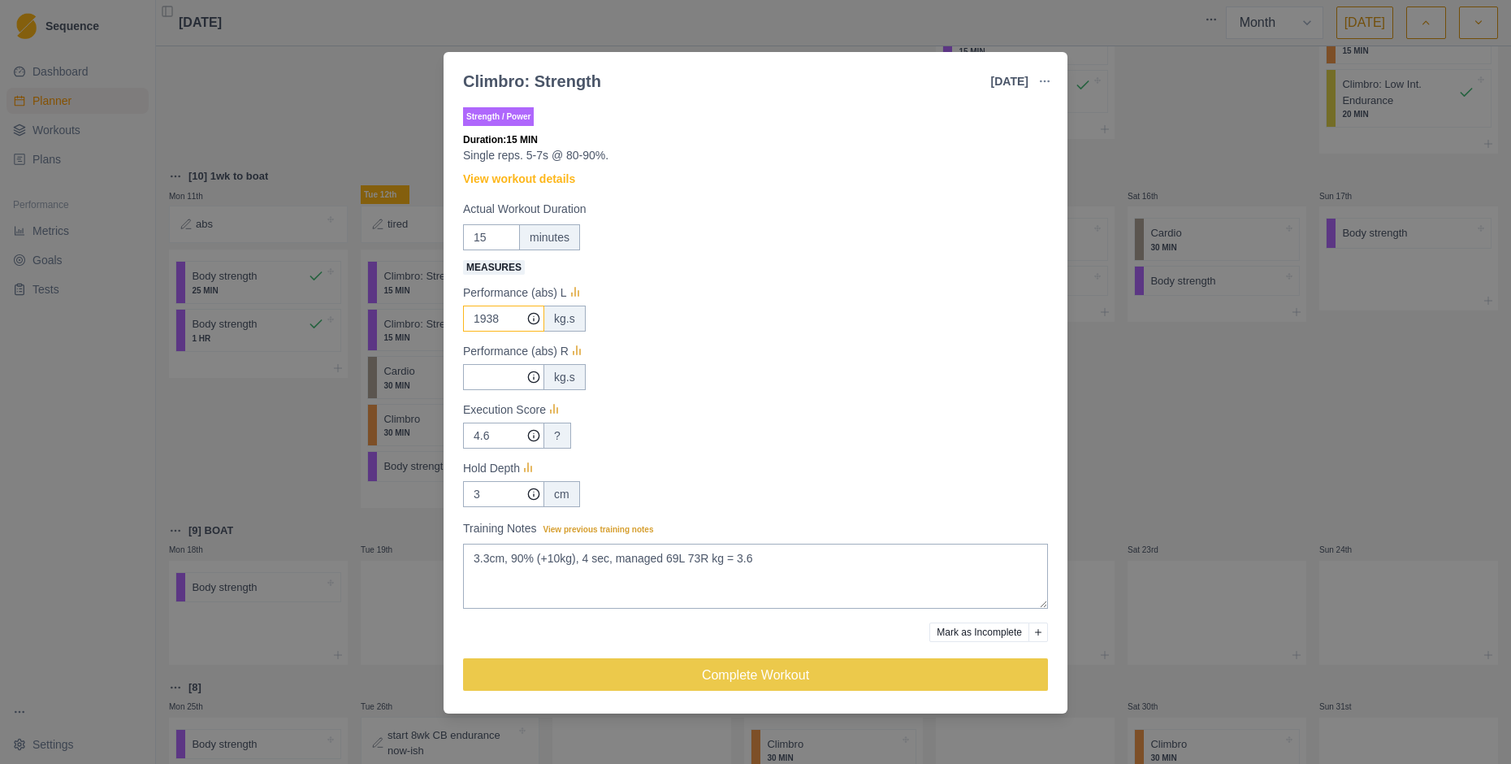
type input "1938"
type input "2053"
click at [497, 332] on input "4.6" at bounding box center [503, 319] width 81 height 26
drag, startPoint x: 497, startPoint y: 440, endPoint x: 470, endPoint y: 432, distance: 28.6
click at [470, 332] on input "4.6" at bounding box center [503, 319] width 81 height 26
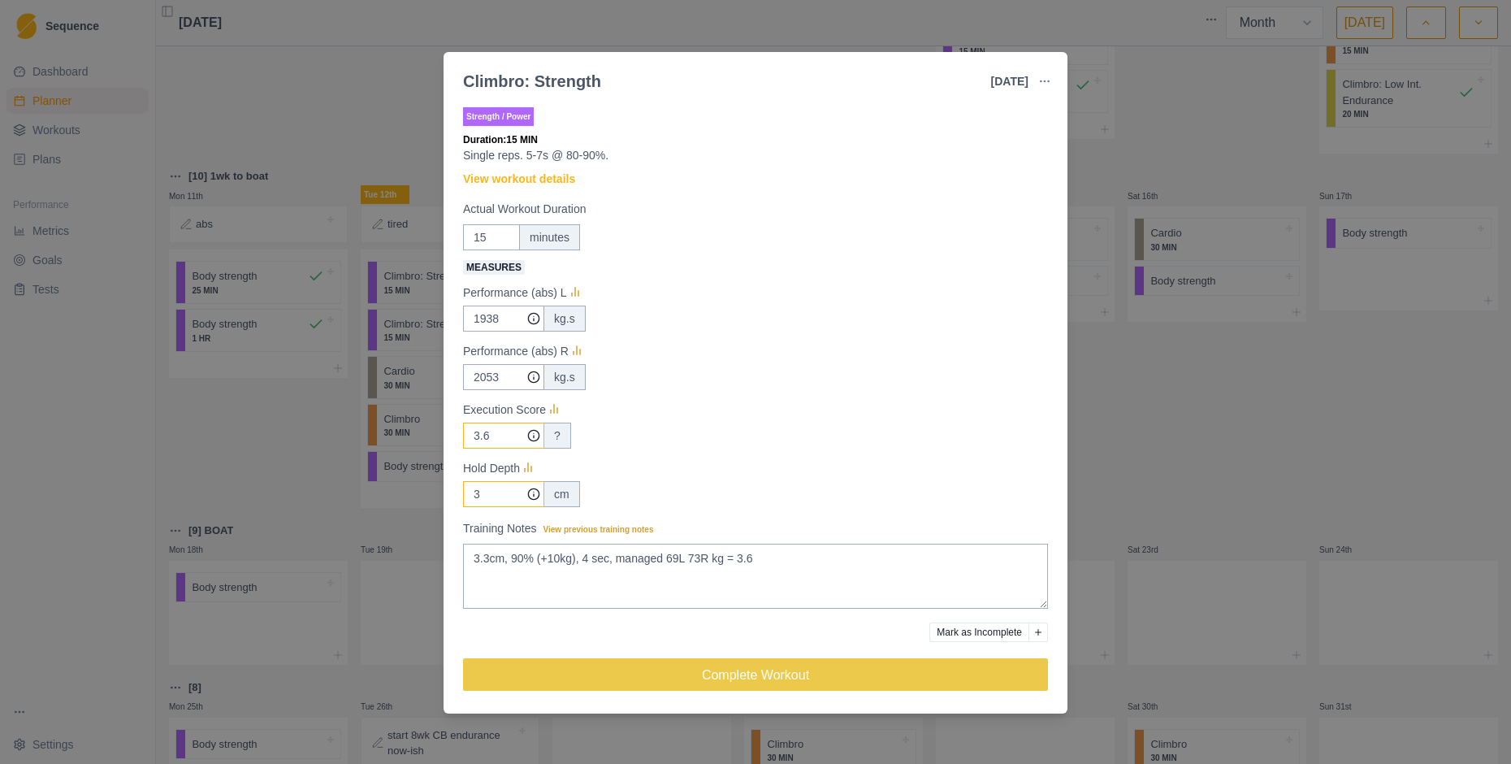
type input "3.6"
click at [494, 332] on input "3" at bounding box center [503, 319] width 81 height 26
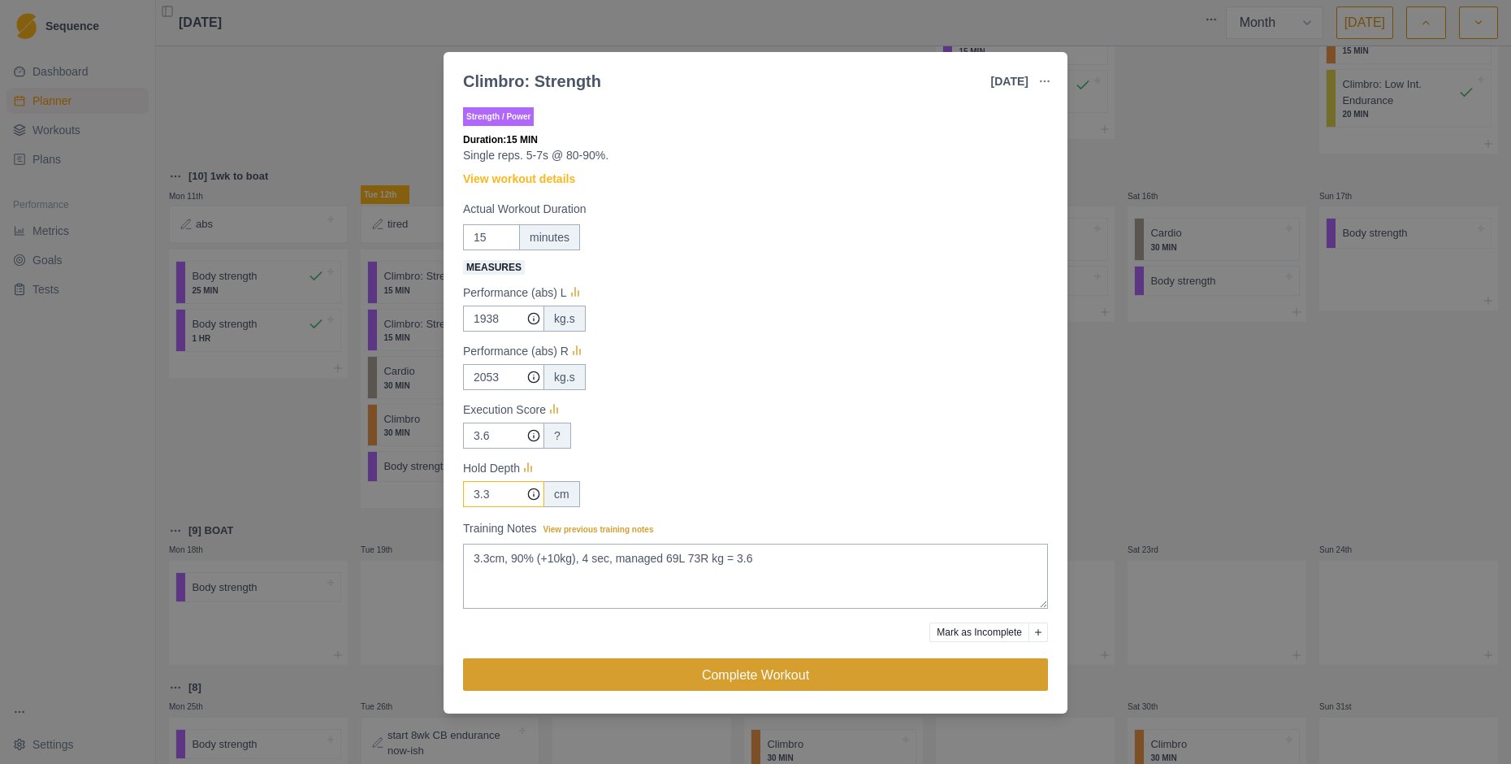
type input "3.3"
click at [744, 673] on button "Complete Workout" at bounding box center [755, 674] width 585 height 33
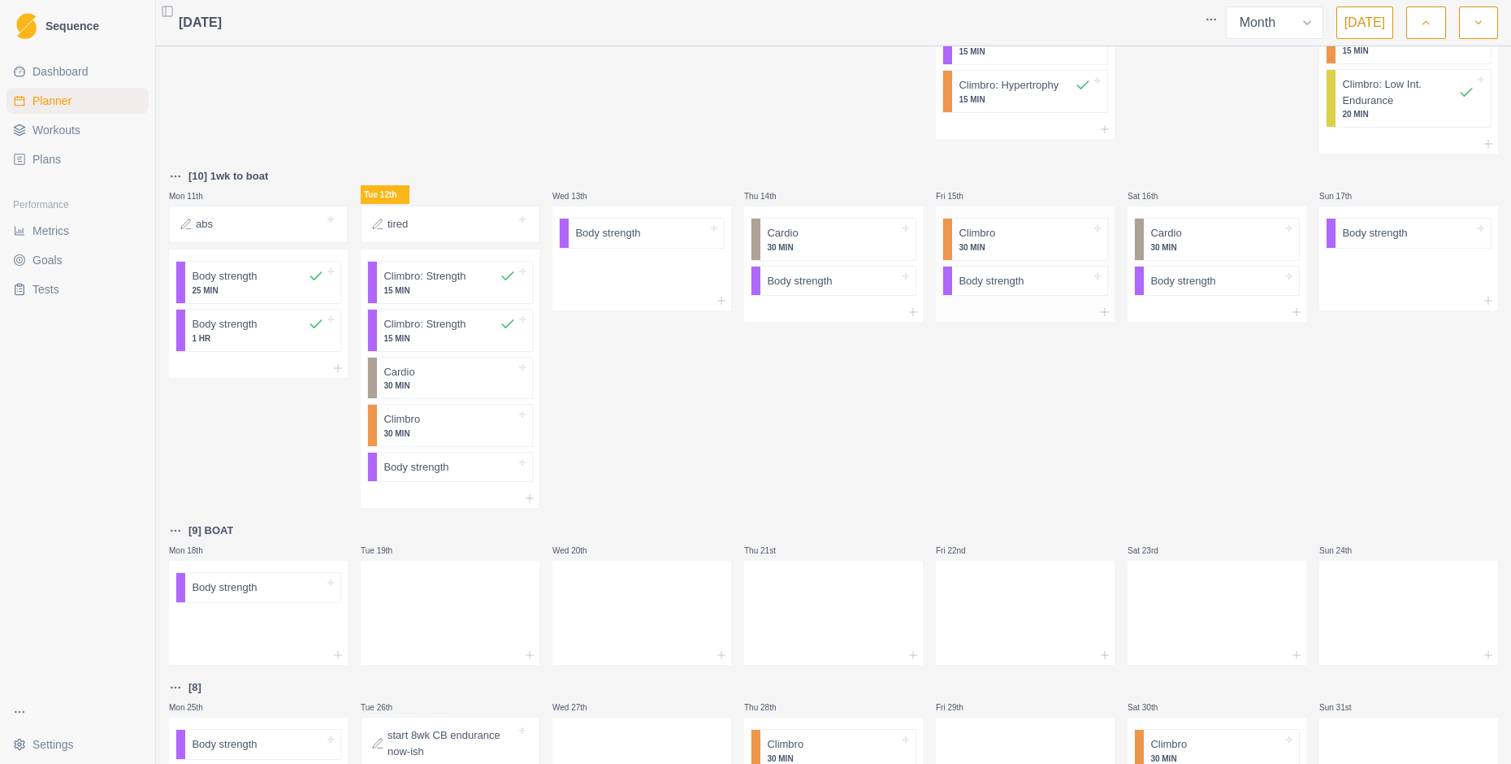
click at [1005, 311] on div at bounding box center [1025, 312] width 179 height 20
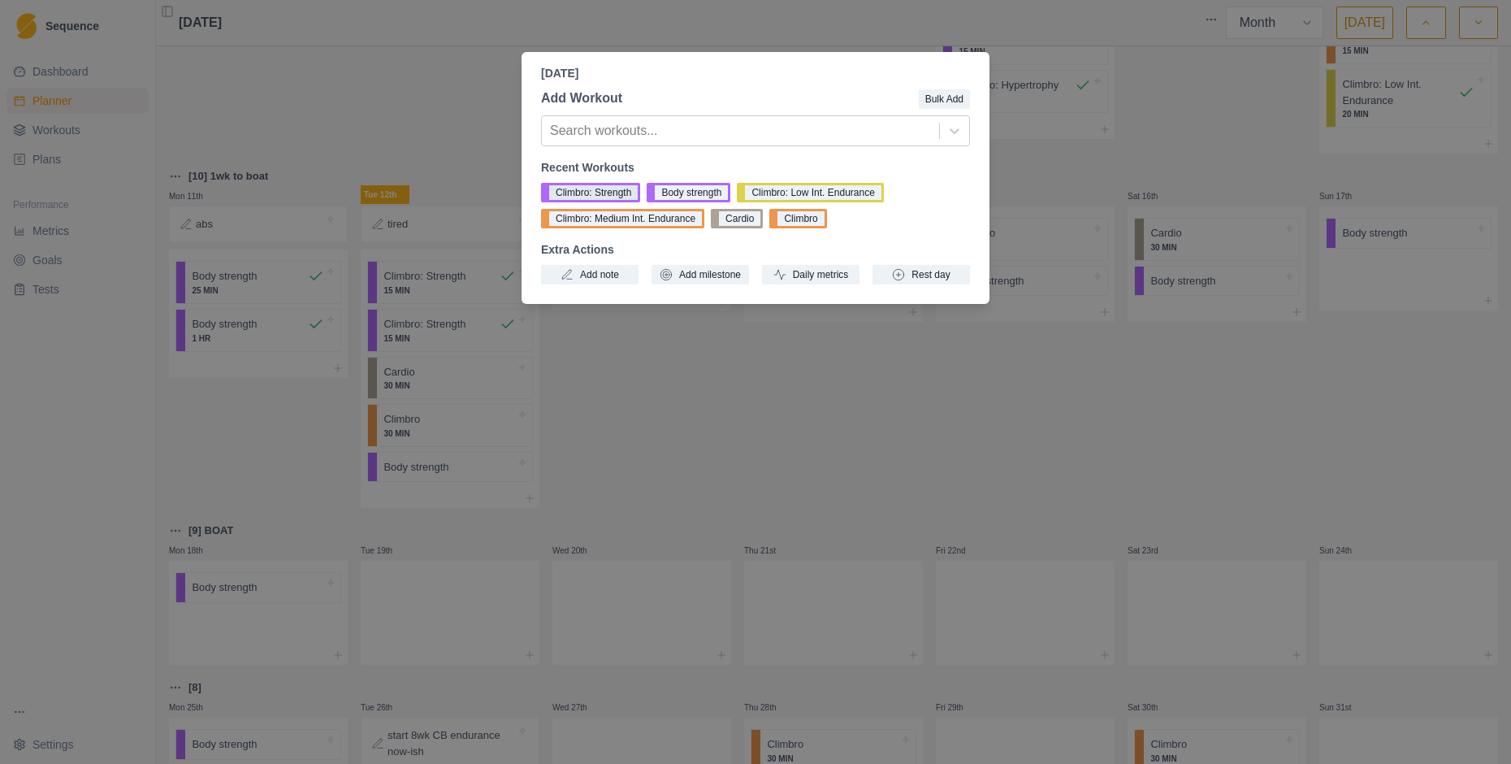
click at [627, 189] on button "Climbro: Strength" at bounding box center [590, 193] width 99 height 20
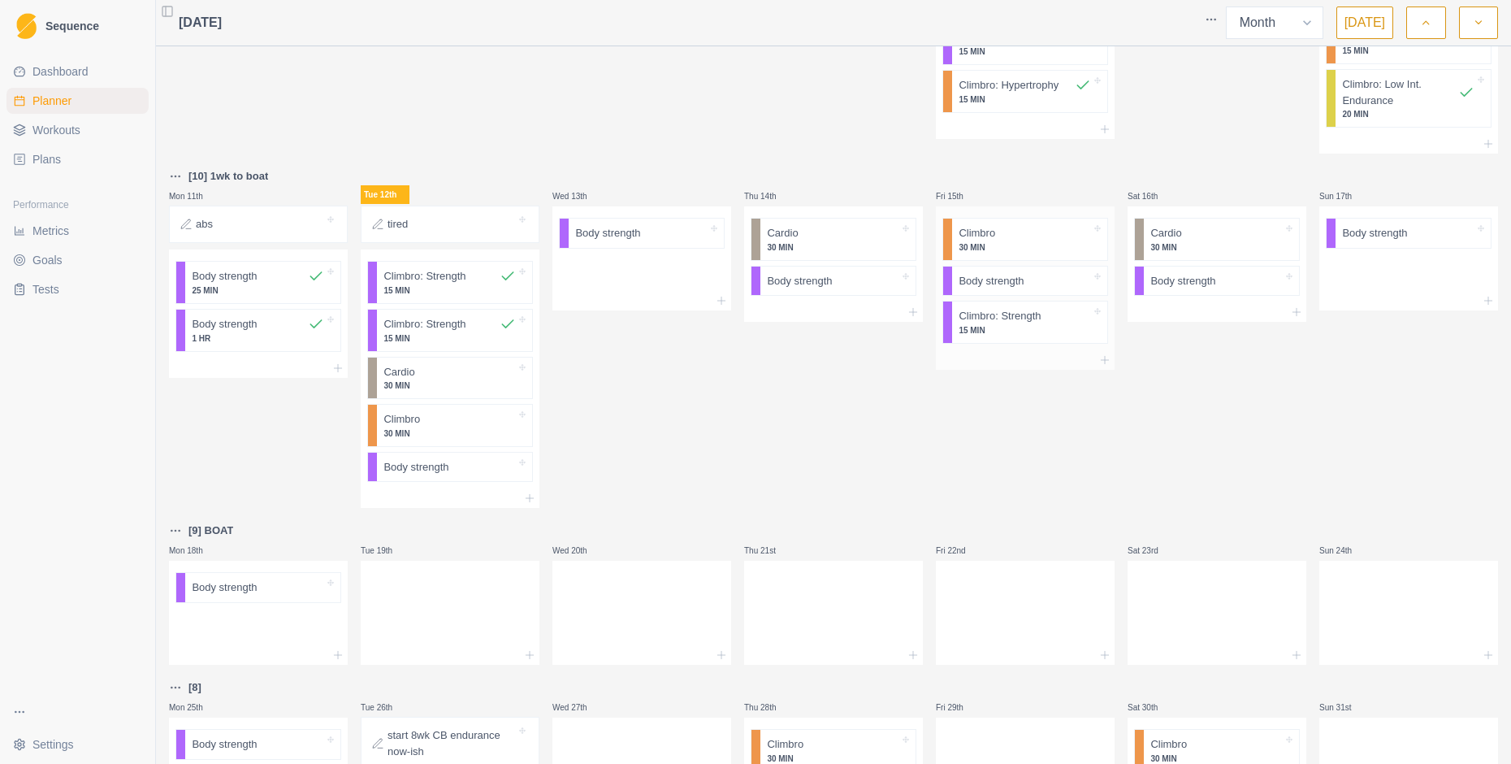
click at [984, 321] on p "Climbro: Strength" at bounding box center [1000, 316] width 82 height 16
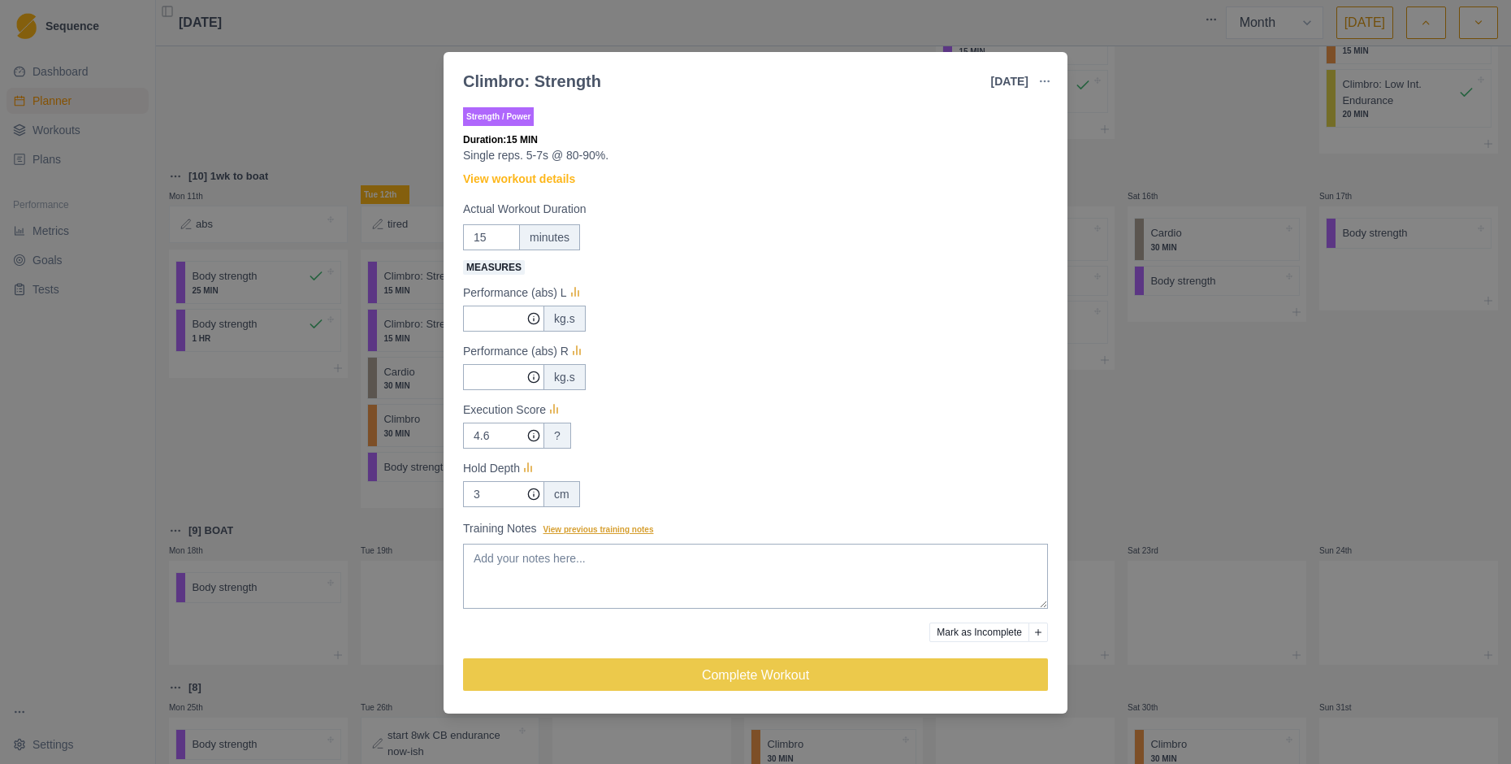
click at [636, 532] on span "View previous training notes" at bounding box center [599, 529] width 111 height 9
click at [636, 544] on textarea "Training Notes View previous training notes" at bounding box center [755, 576] width 585 height 65
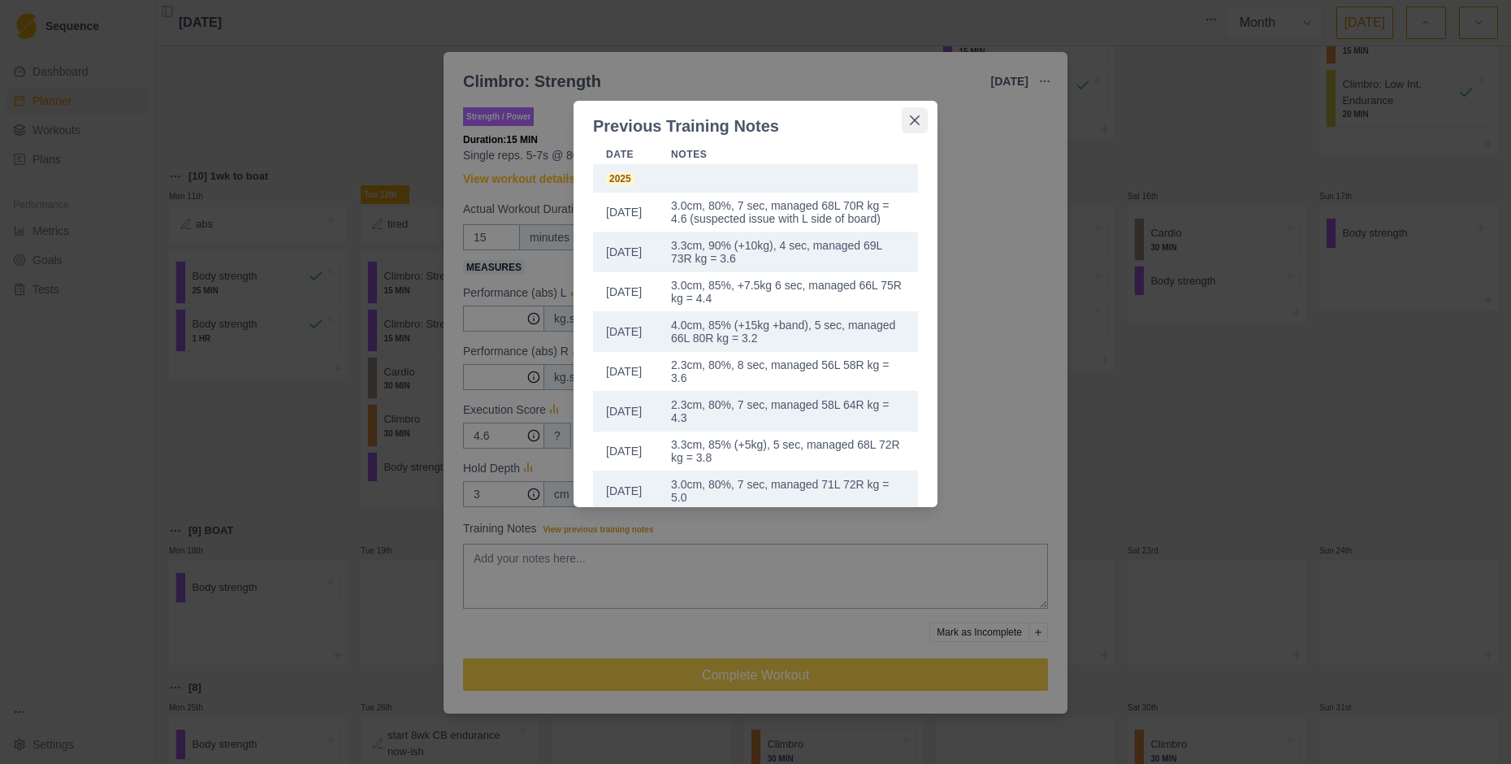
click at [919, 119] on icon "Close" at bounding box center [915, 120] width 10 height 10
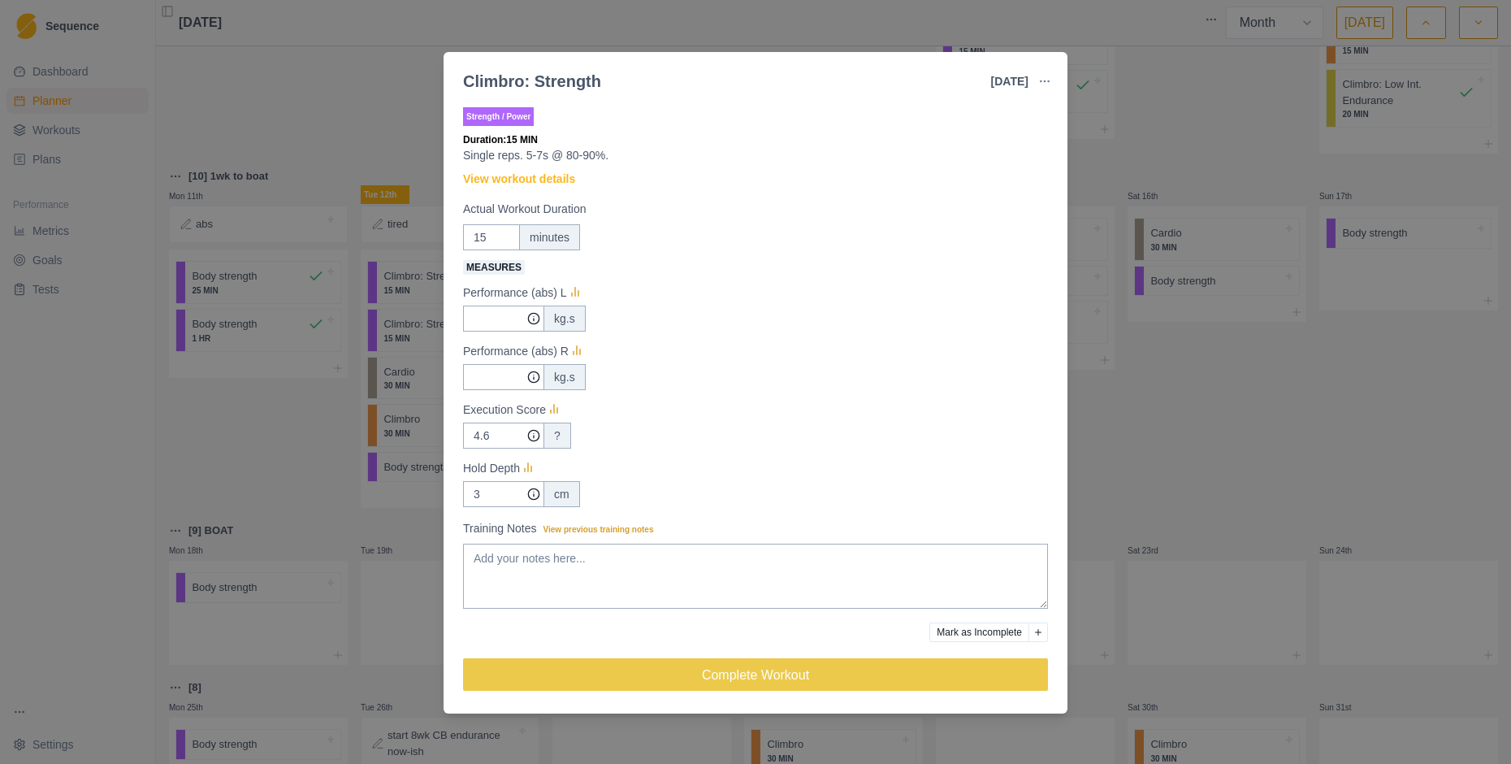
click at [1156, 145] on div "Climbro: Strength [DATE] Link To Goal View Workout Metrics Edit Original Workou…" at bounding box center [755, 382] width 1511 height 764
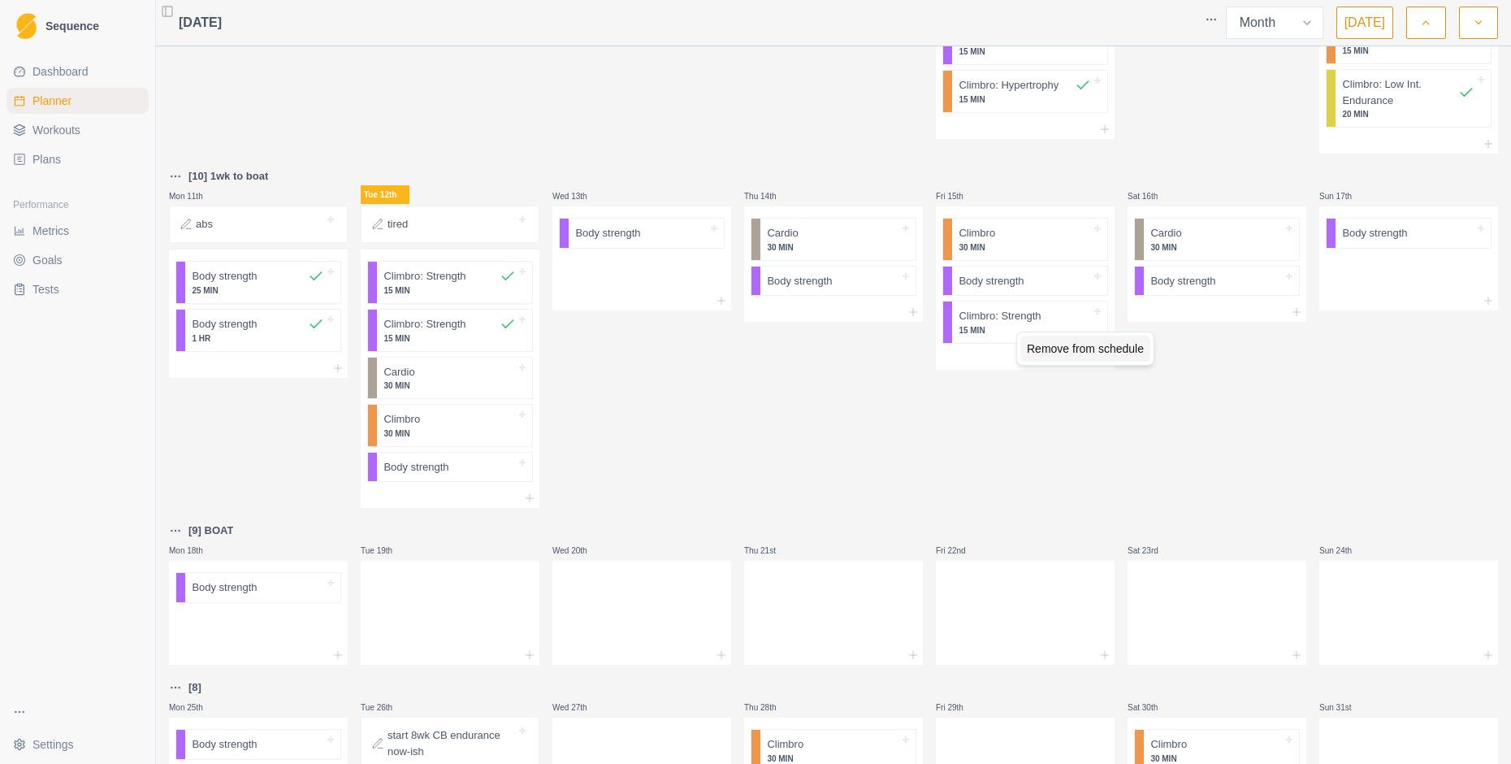
click at [1073, 350] on div "Remove from schedule" at bounding box center [1086, 349] width 130 height 26
